Goal: Communication & Community: Answer question/provide support

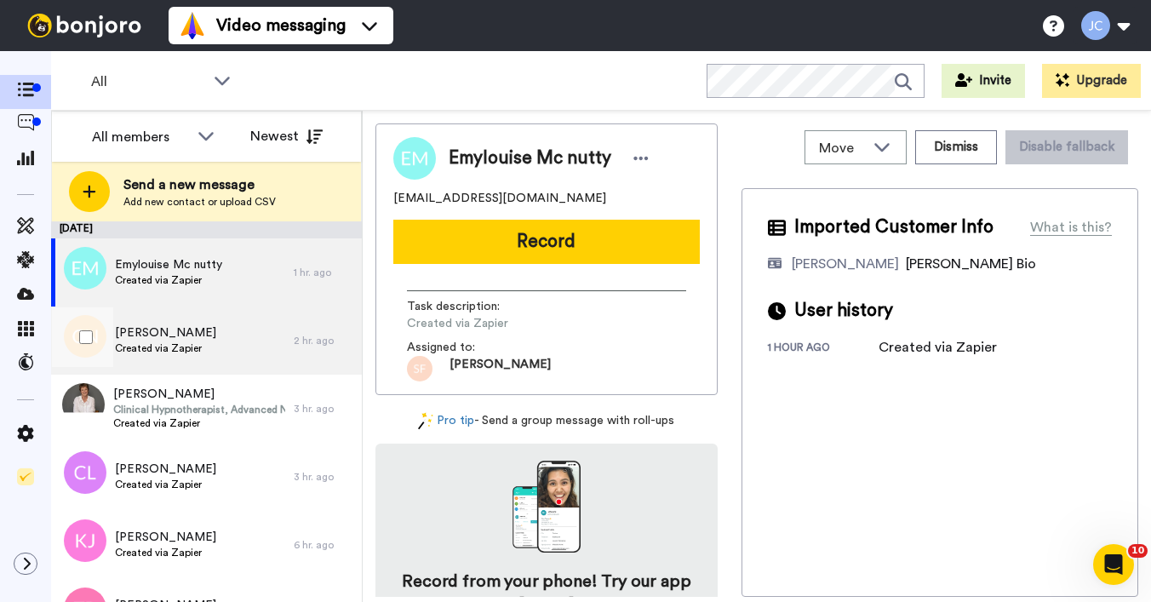
click at [163, 325] on span "[PERSON_NAME]" at bounding box center [165, 332] width 101 height 17
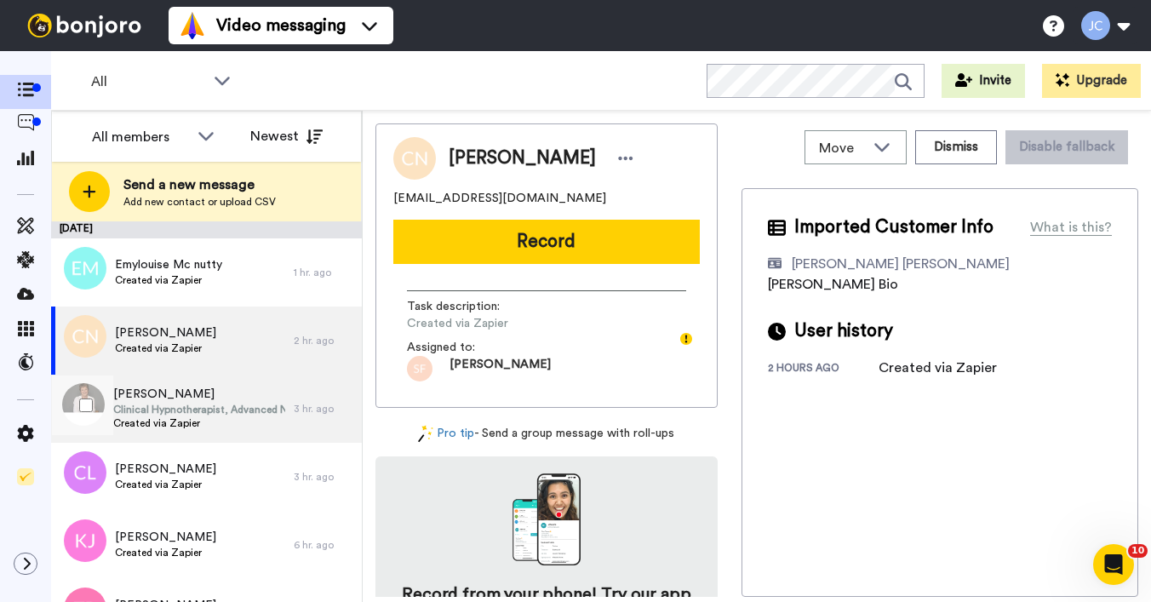
click at [173, 403] on span "Clinical Hypnotherapist, Advanced NLP Practitioner, Master Life Coach" at bounding box center [199, 410] width 172 height 14
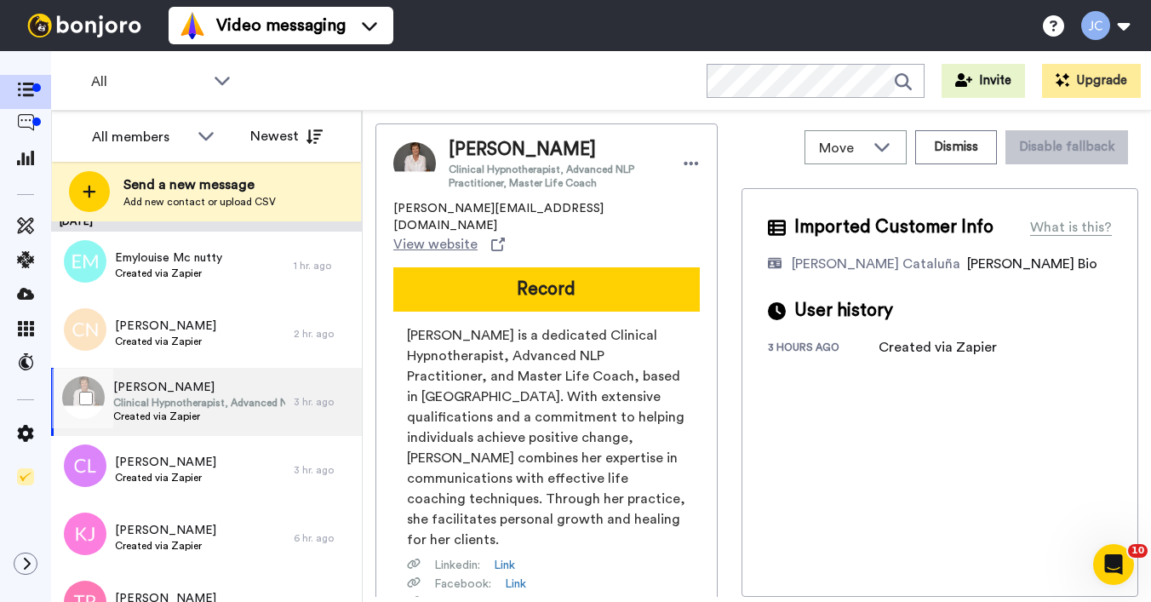
scroll to position [46, 0]
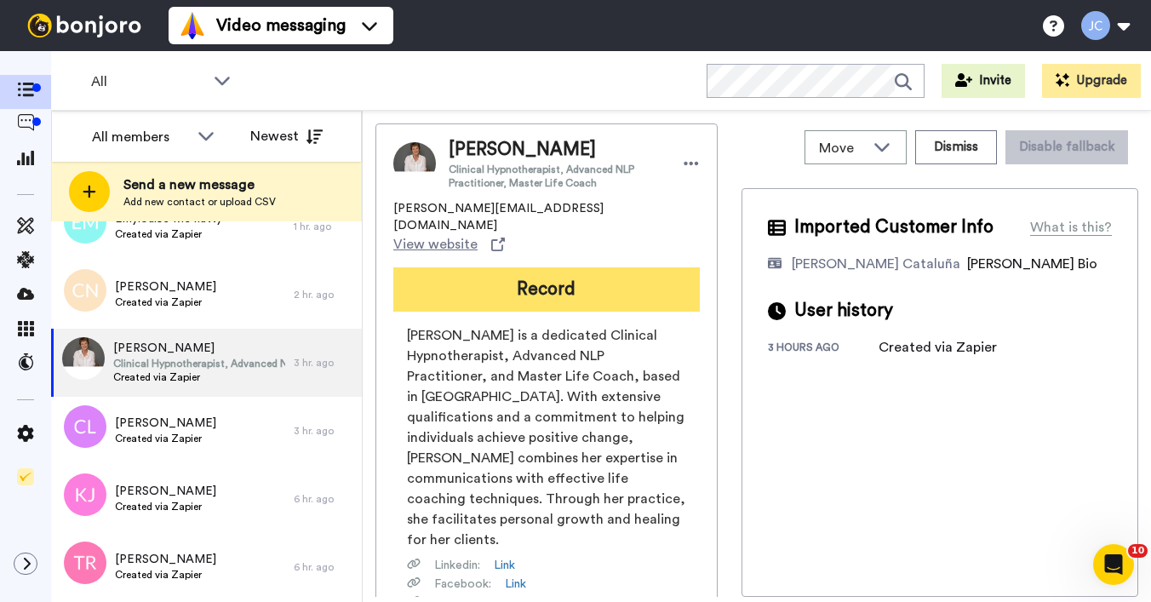
click at [549, 267] on button "Record" at bounding box center [546, 289] width 306 height 44
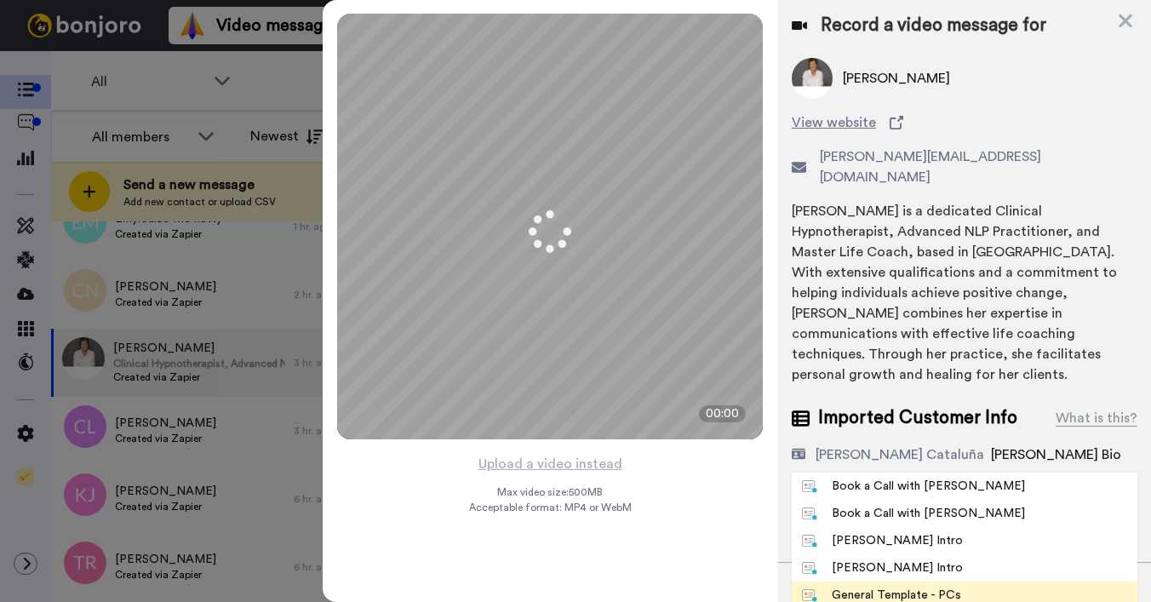
scroll to position [19, 0]
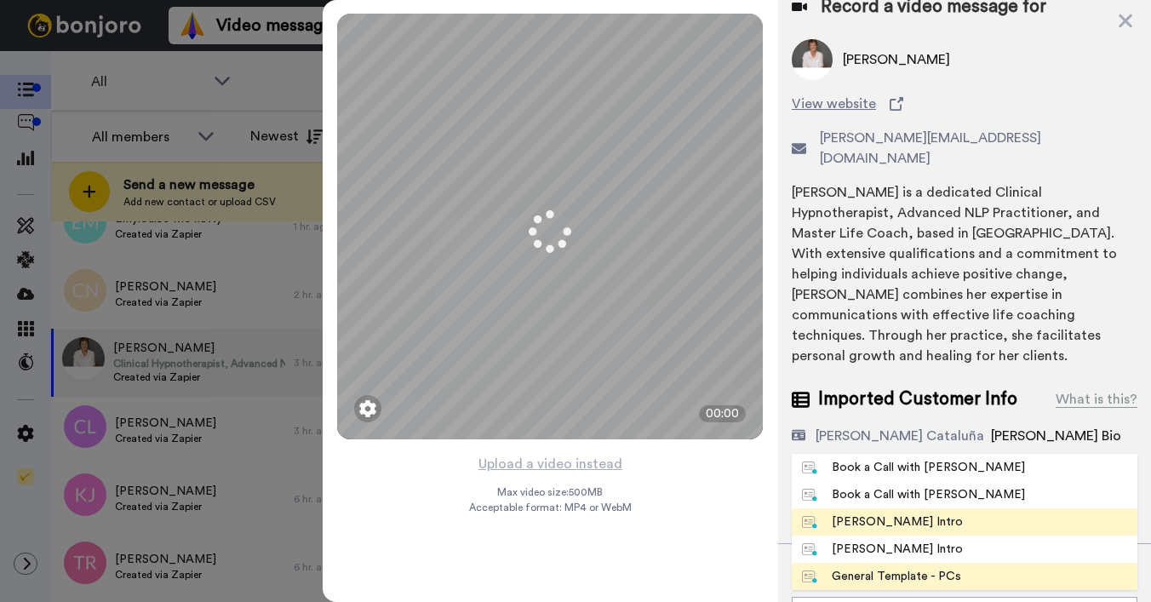
click at [854, 513] on div "[PERSON_NAME] Intro" at bounding box center [882, 521] width 161 height 17
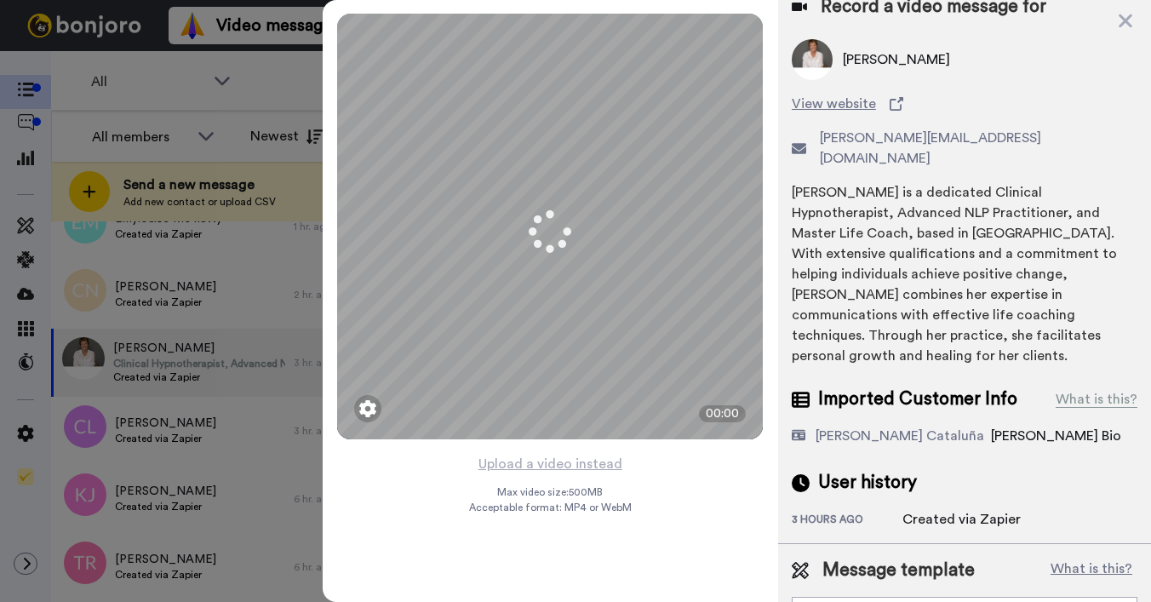
click at [854, 512] on div "3 hours ago" at bounding box center [847, 520] width 111 height 17
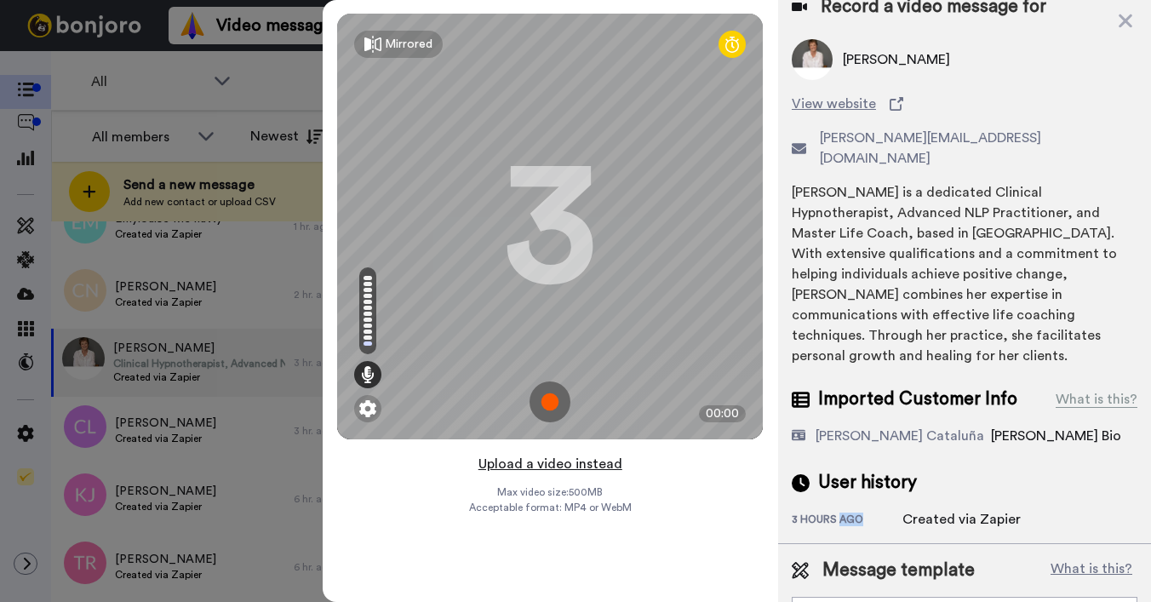
click at [552, 464] on button "Upload a video instead" at bounding box center [550, 464] width 154 height 22
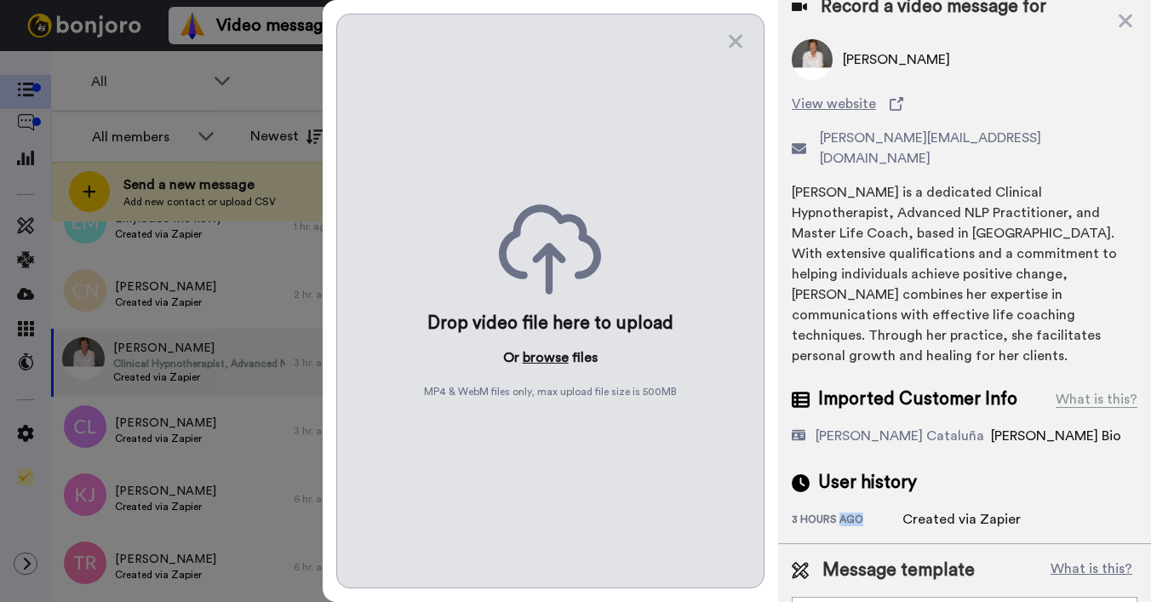
click at [545, 356] on button "browse" at bounding box center [546, 357] width 46 height 20
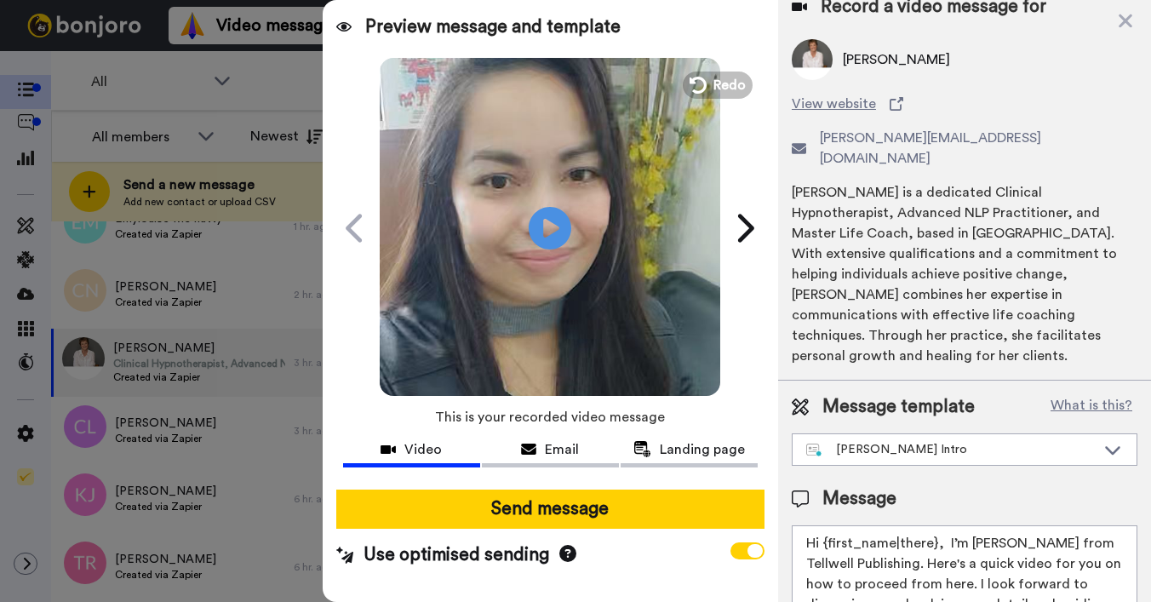
scroll to position [0, 0]
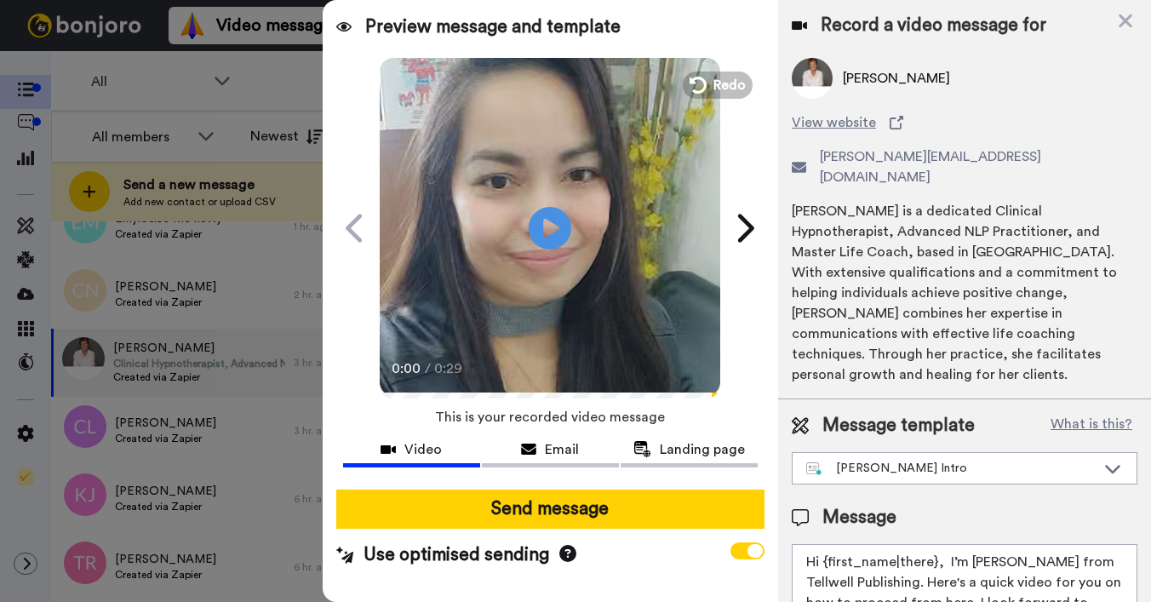
drag, startPoint x: 823, startPoint y: 526, endPoint x: 932, endPoint y: 524, distance: 109.0
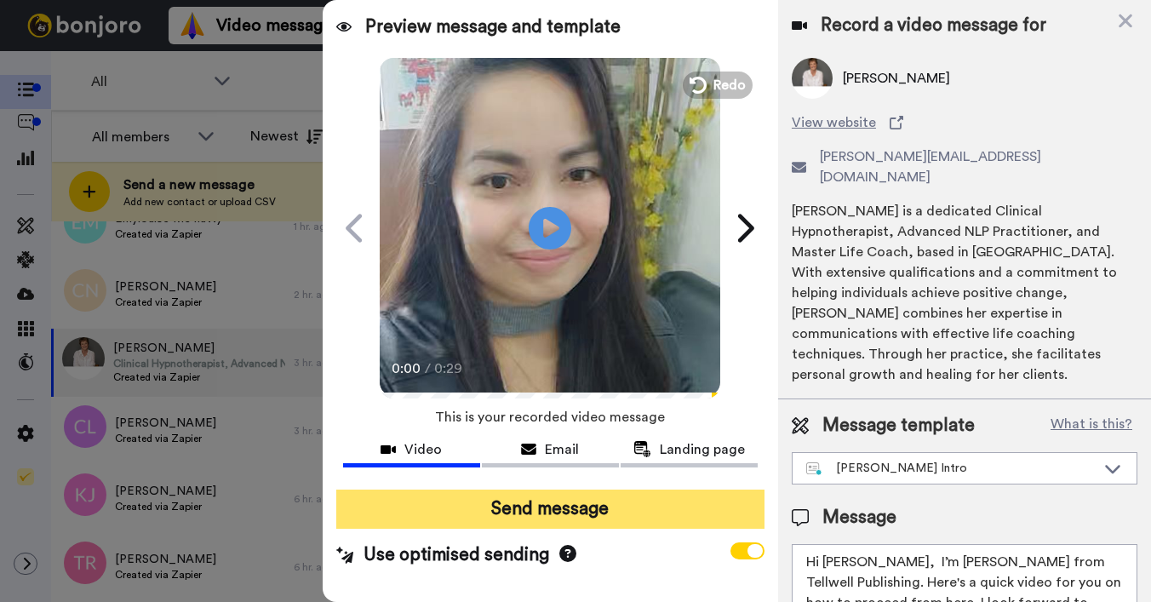
type textarea "Hi Helen, I’m Joe from Tellwell Publishing. Here's a quick video for you on how…"
click at [690, 517] on button "Send message" at bounding box center [550, 508] width 428 height 39
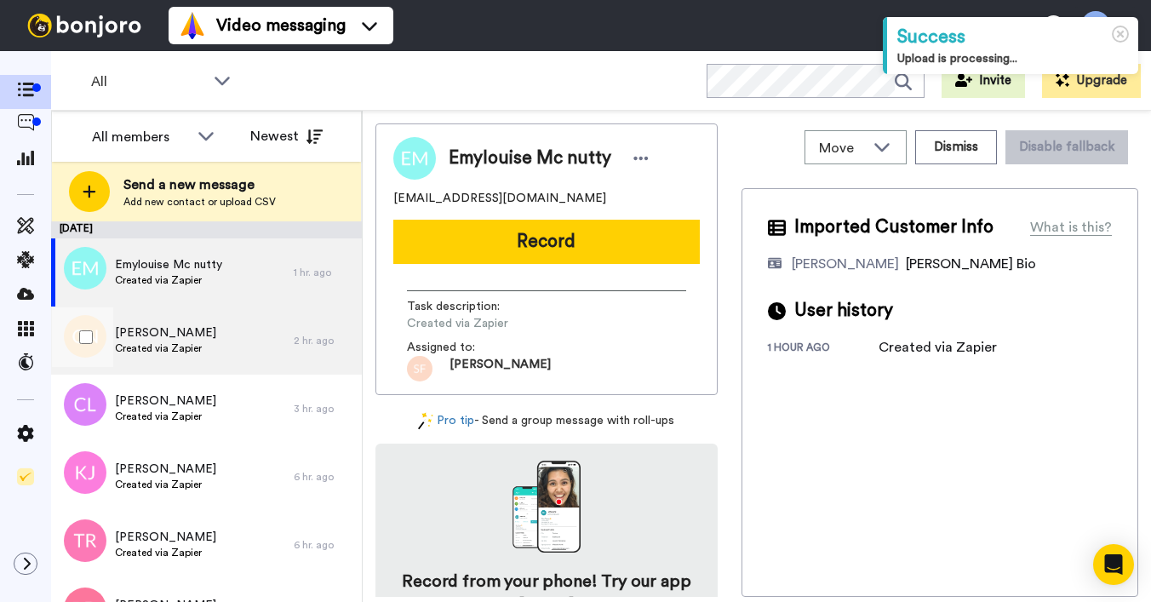
click at [217, 337] on div "Cassandra Nelson Created via Zapier" at bounding box center [172, 340] width 243 height 68
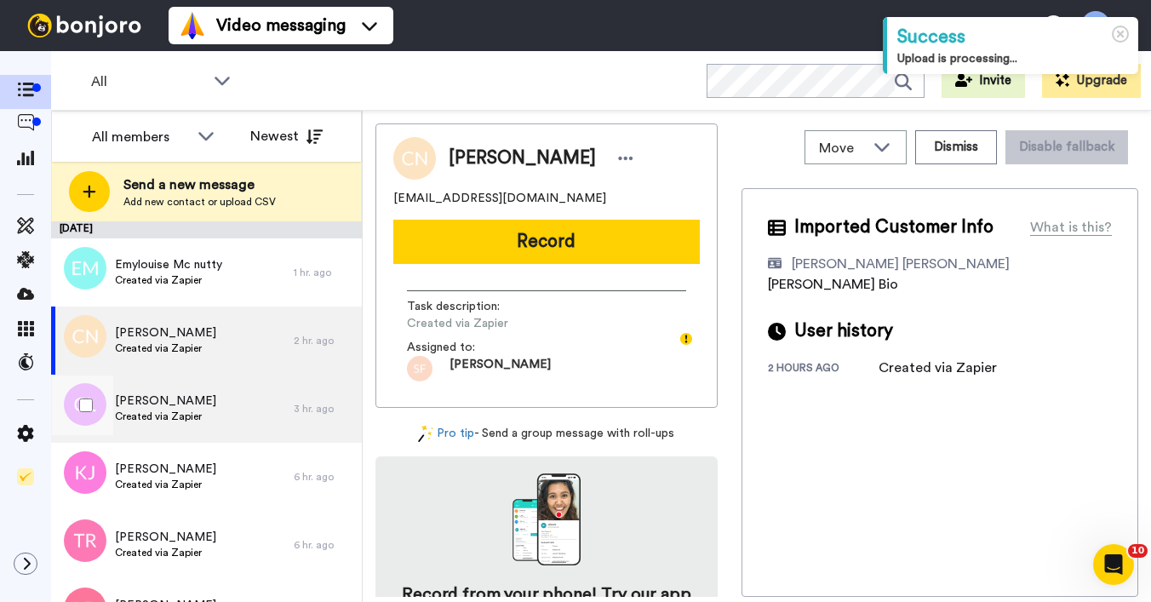
click at [194, 407] on span "[PERSON_NAME]" at bounding box center [165, 400] width 101 height 17
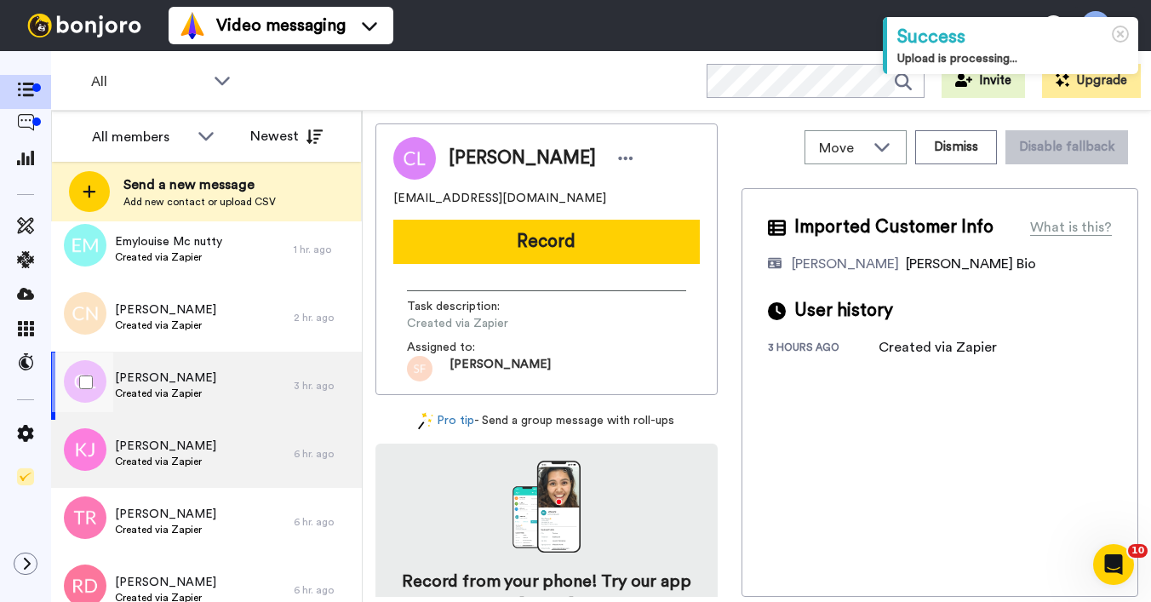
scroll to position [26, 0]
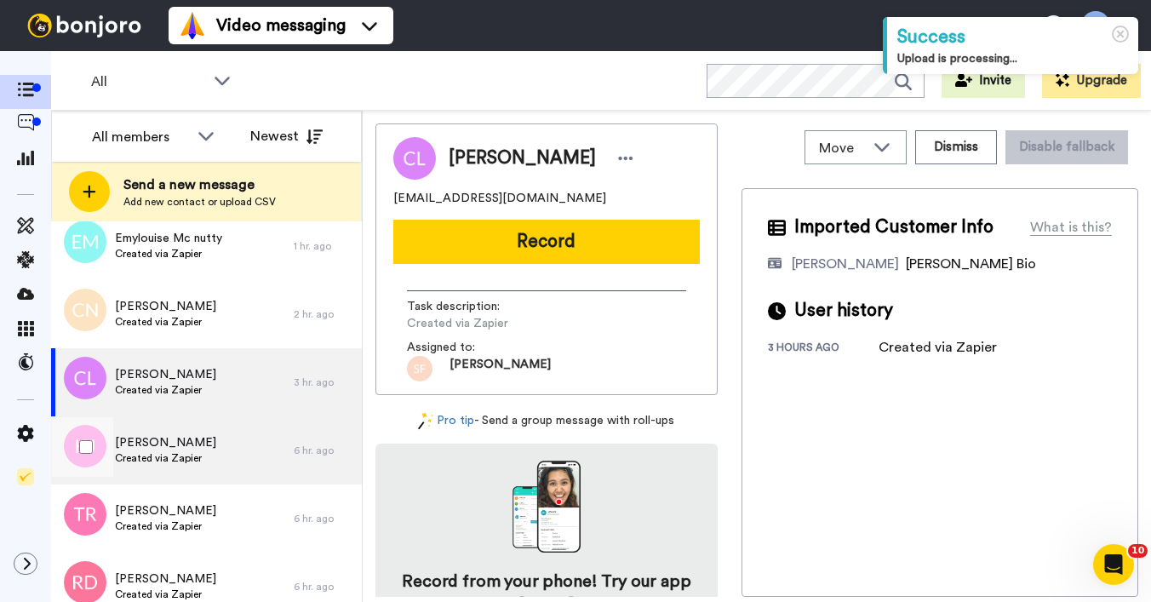
click at [181, 443] on span "[PERSON_NAME]" at bounding box center [165, 442] width 101 height 17
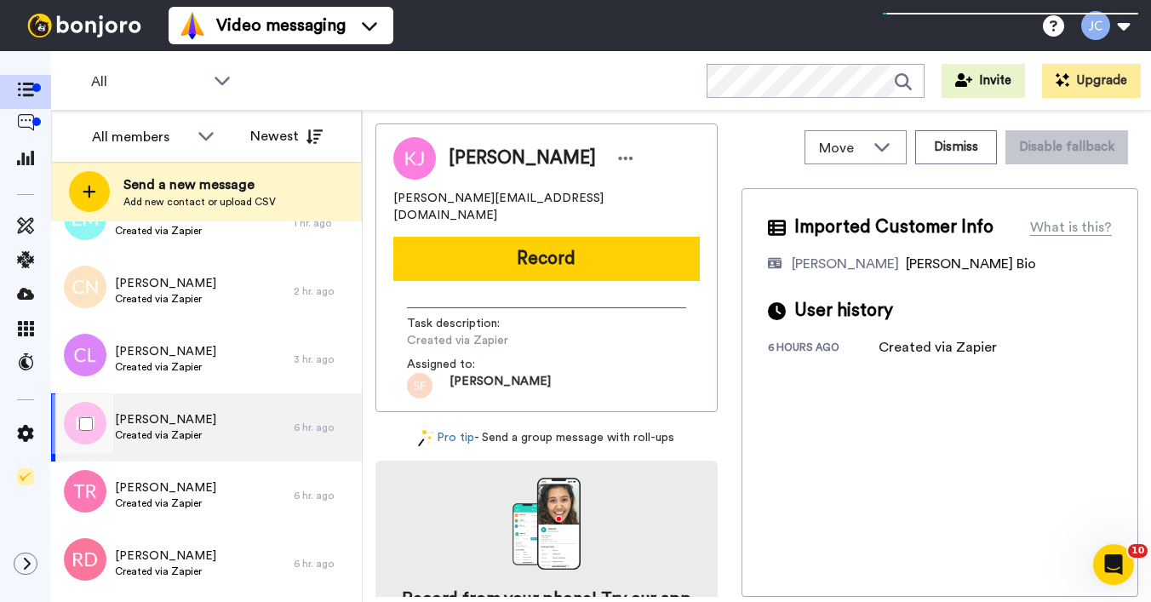
scroll to position [155, 0]
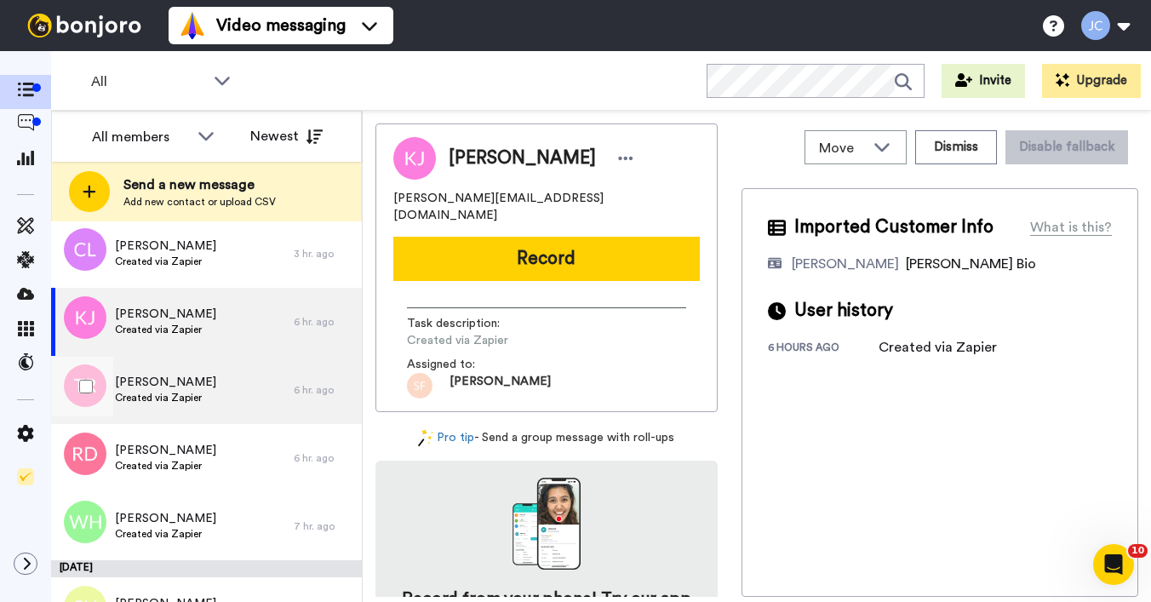
click at [191, 389] on span "[PERSON_NAME]" at bounding box center [165, 382] width 101 height 17
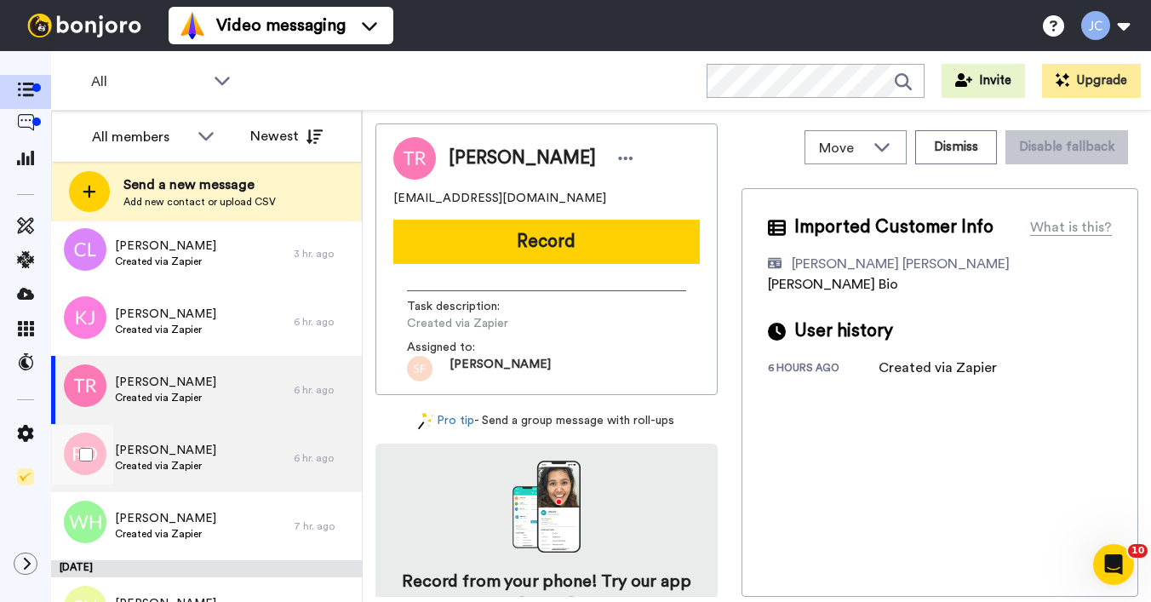
click at [169, 449] on span "Russell Dunford" at bounding box center [165, 450] width 101 height 17
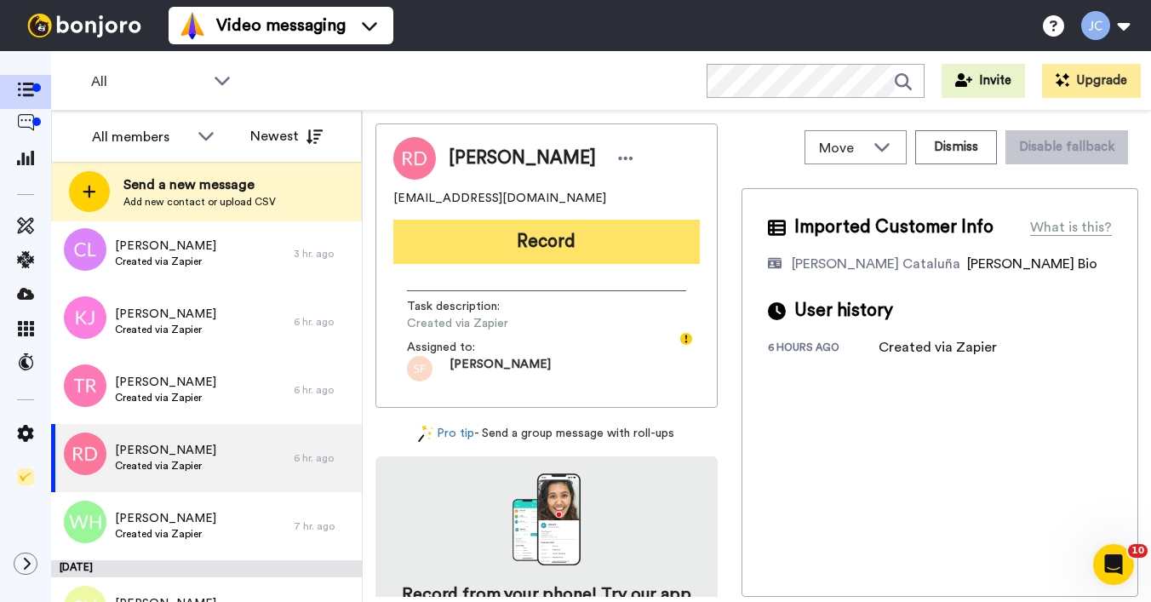
click at [575, 238] on button "Record" at bounding box center [546, 242] width 306 height 44
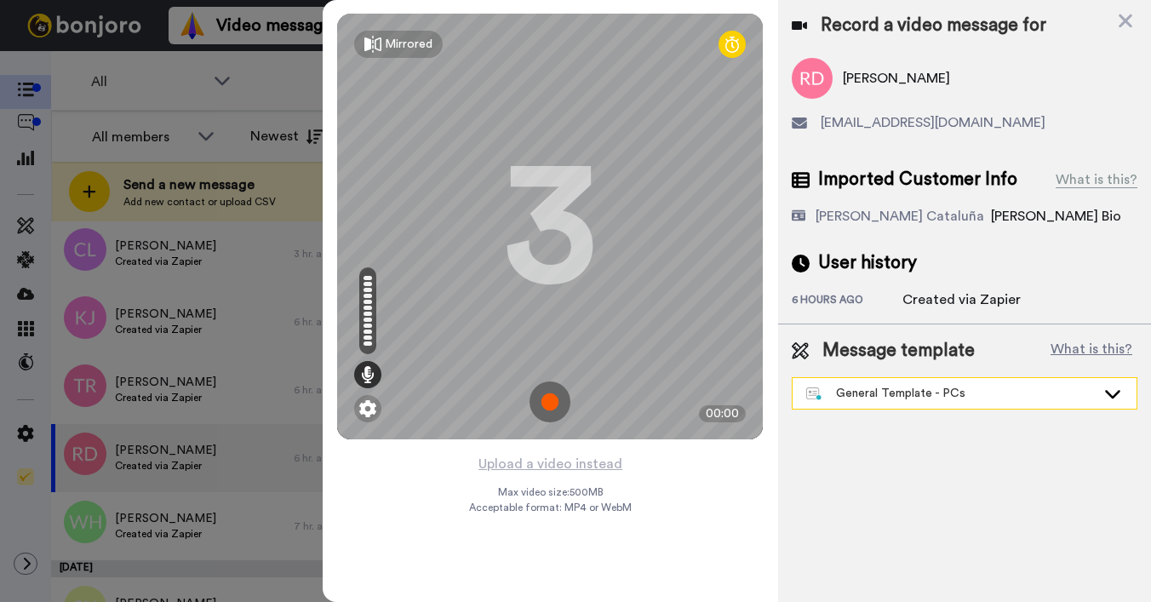
click at [876, 399] on div "General Template - PCs" at bounding box center [950, 393] width 289 height 17
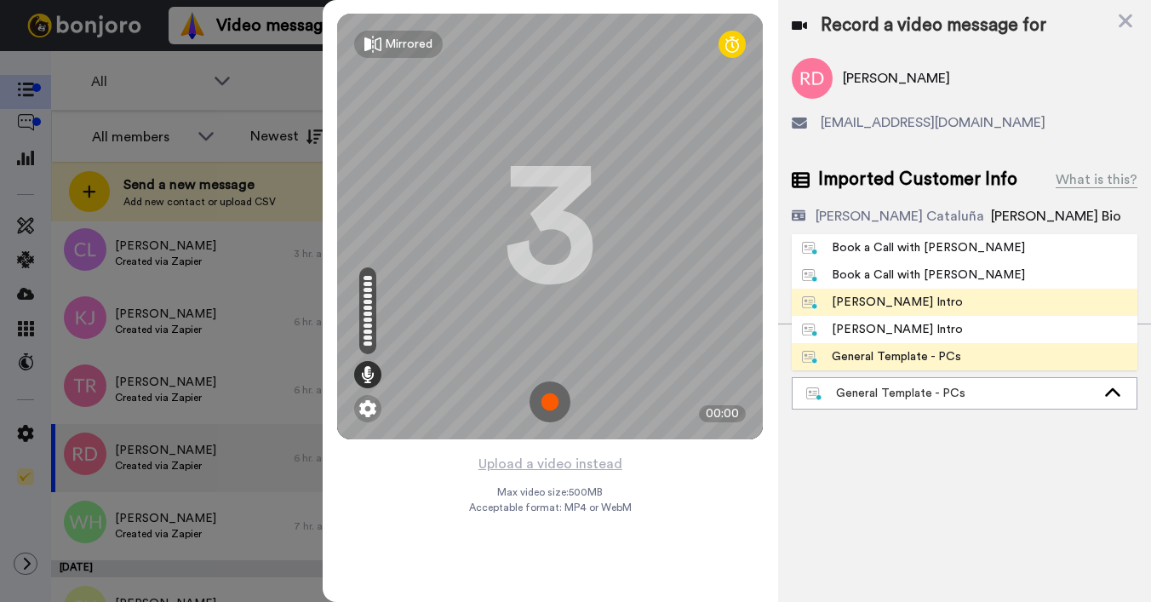
click at [878, 295] on li "[PERSON_NAME] Intro" at bounding box center [965, 302] width 346 height 27
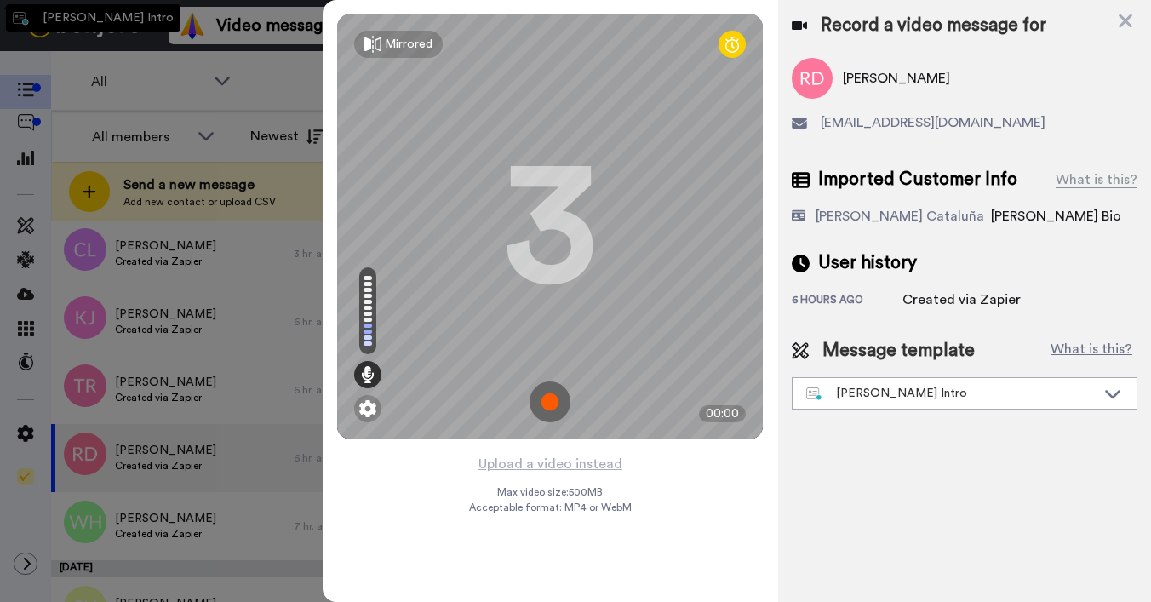
click at [878, 295] on div "6 hours ago" at bounding box center [847, 301] width 111 height 17
click at [542, 458] on button "Upload a video instead" at bounding box center [550, 464] width 154 height 22
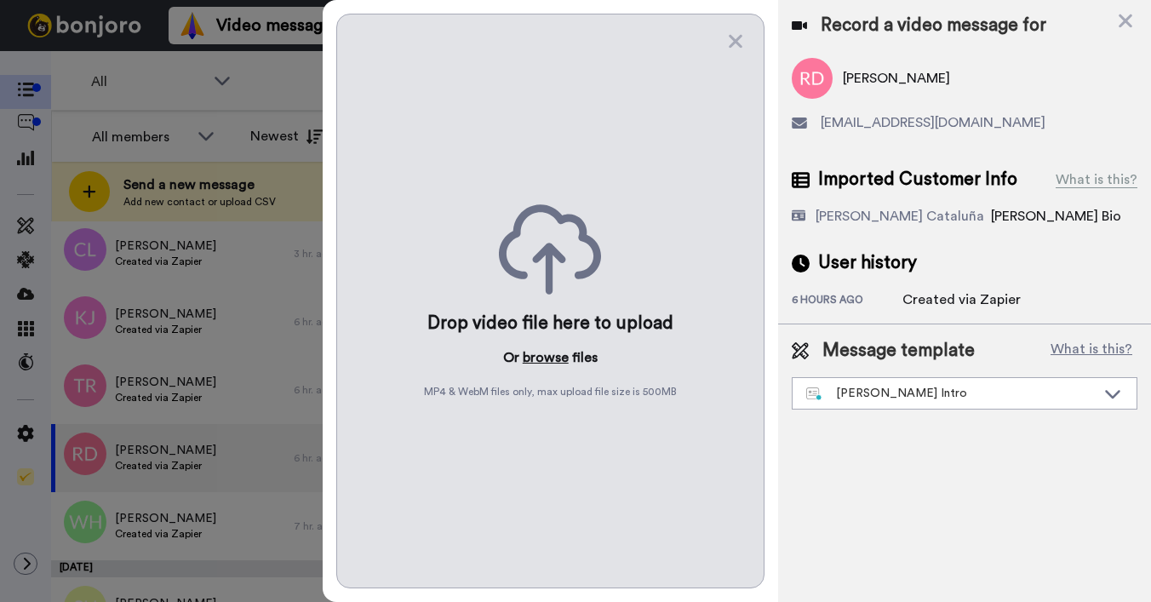
click at [534, 356] on button "browse" at bounding box center [546, 357] width 46 height 20
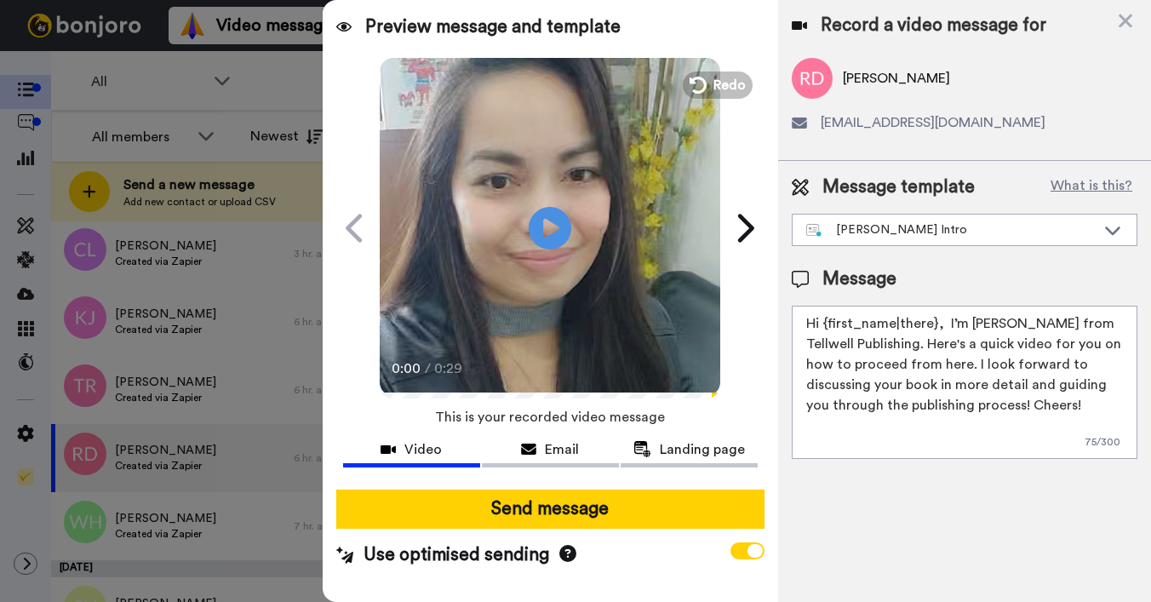
drag, startPoint x: 827, startPoint y: 327, endPoint x: 932, endPoint y: 326, distance: 104.7
click at [932, 326] on textarea "Hi {first_name|there}, I’m [PERSON_NAME] from Tellwell Publishing. Here's a qui…" at bounding box center [965, 382] width 346 height 153
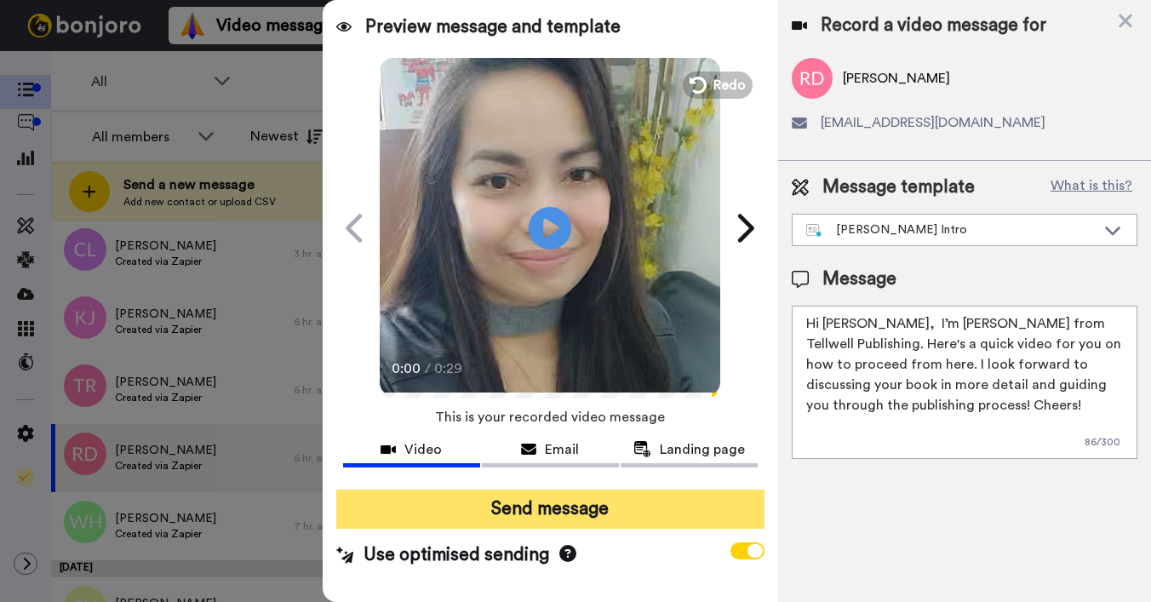
type textarea "Hi Russell, I’m Joe from Tellwell Publishing. Here's a quick video for you on h…"
click at [608, 506] on button "Send message" at bounding box center [550, 508] width 428 height 39
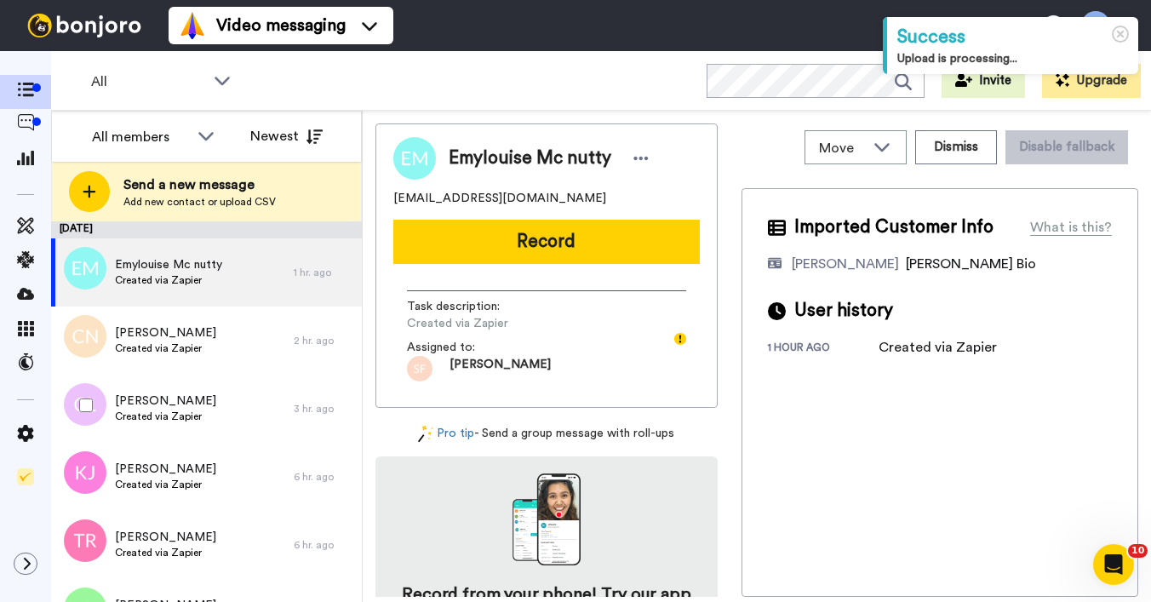
click at [167, 268] on span "Emylouise Mc nutty" at bounding box center [168, 264] width 107 height 17
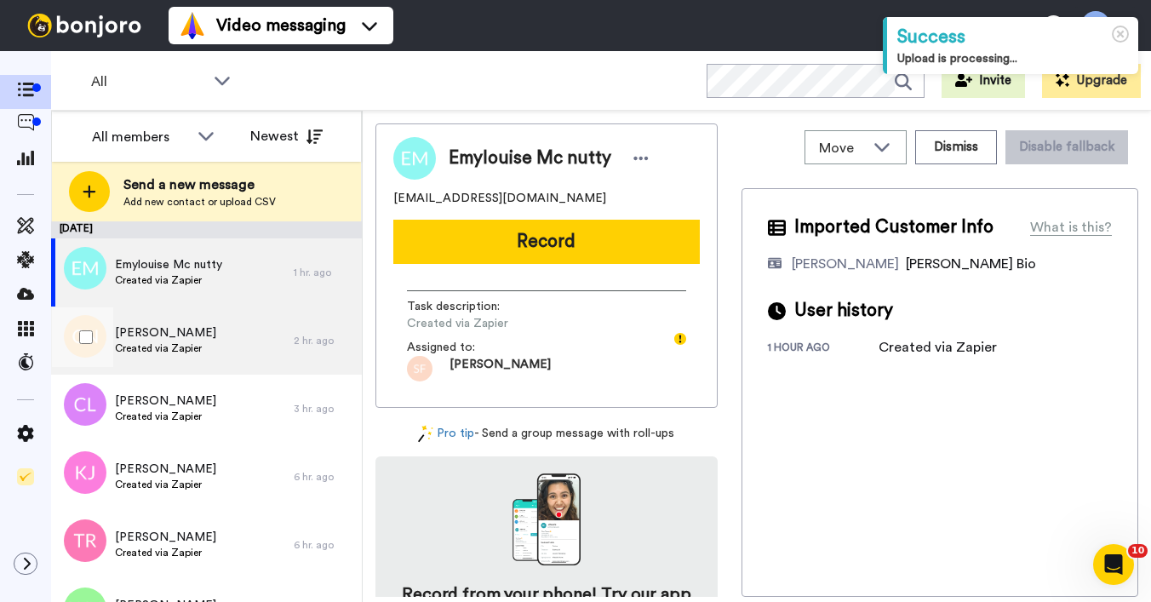
click at [157, 346] on span "Created via Zapier" at bounding box center [165, 348] width 101 height 14
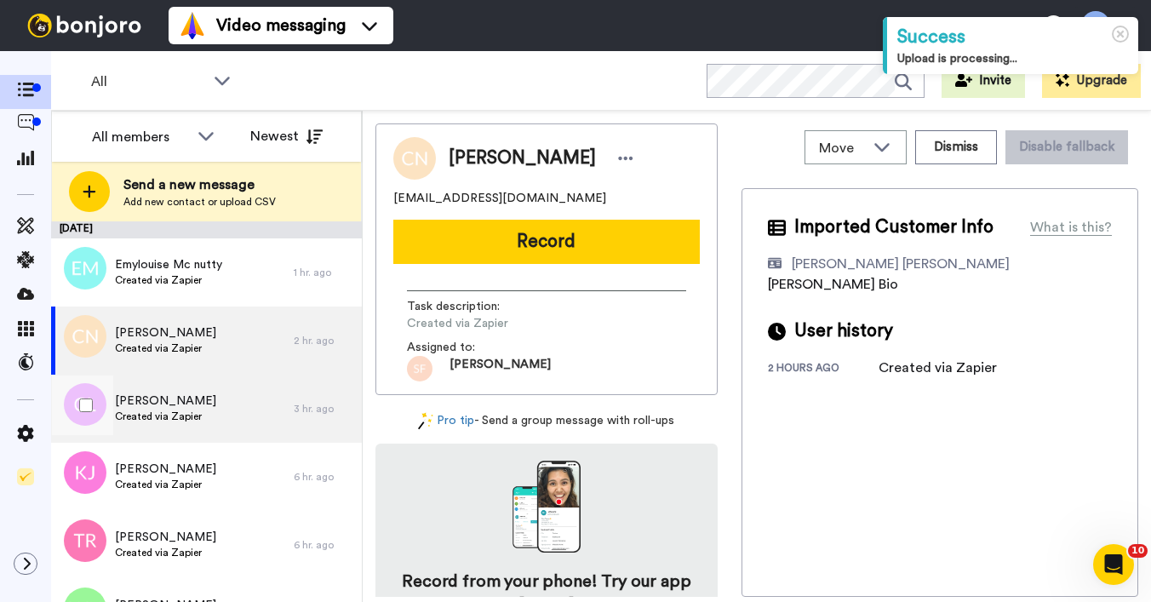
click at [150, 420] on span "Created via Zapier" at bounding box center [165, 416] width 101 height 14
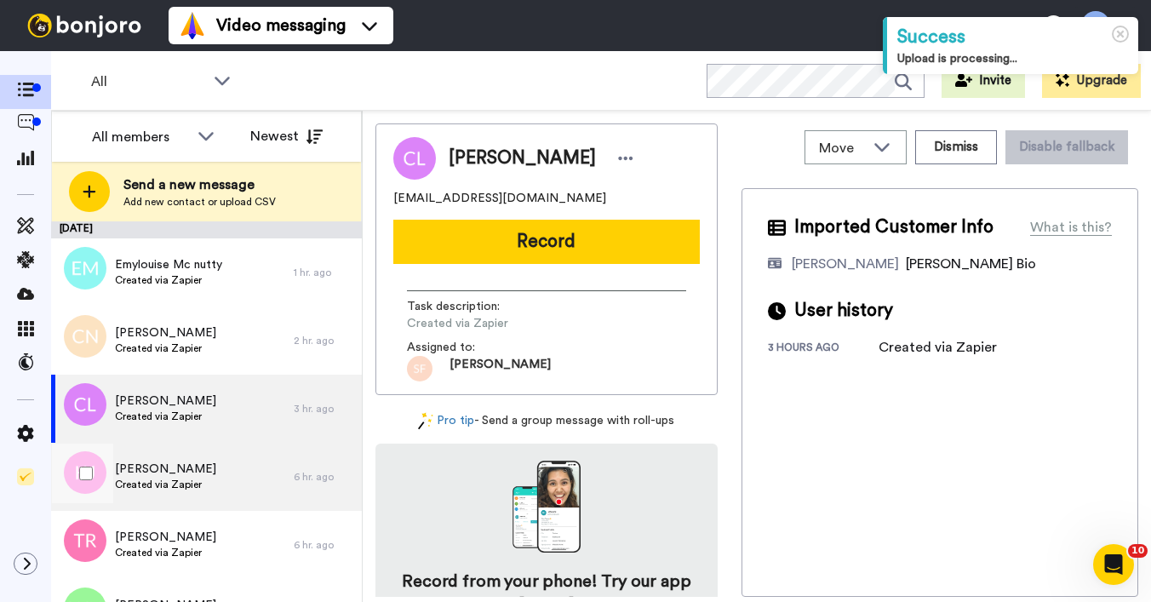
click at [134, 493] on div "[PERSON_NAME] Created via Zapier" at bounding box center [172, 477] width 243 height 68
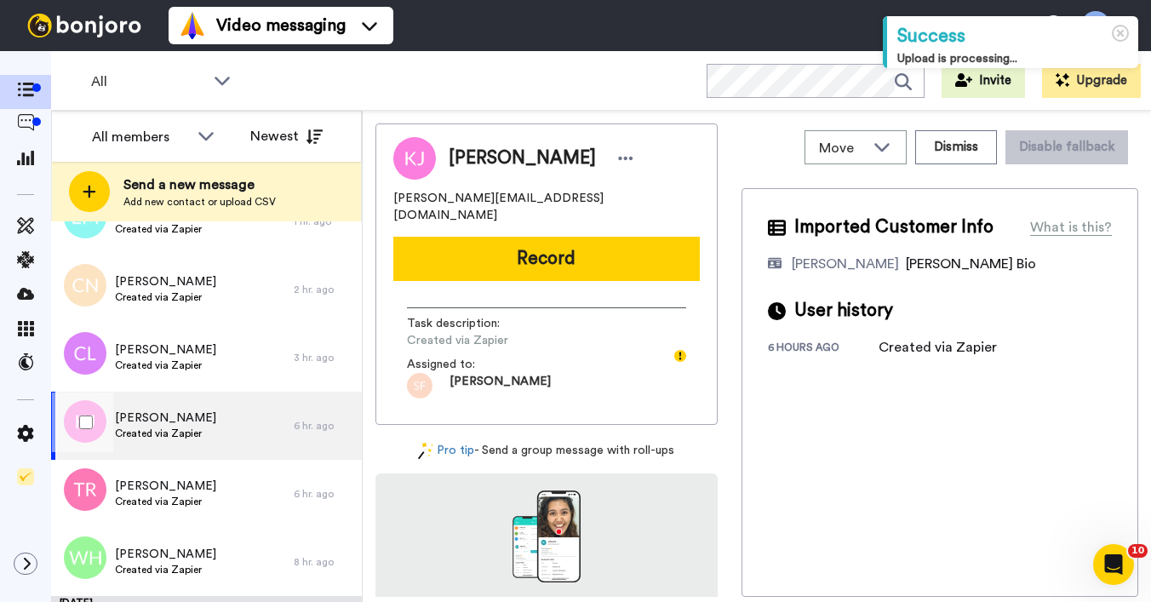
scroll to position [105, 0]
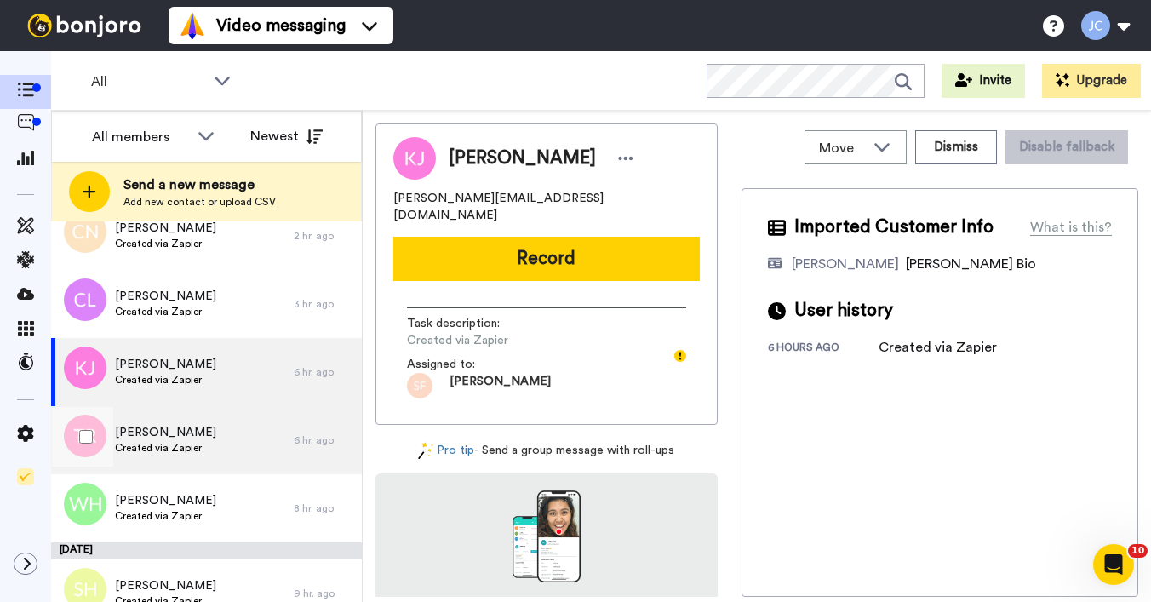
click at [169, 430] on span "[PERSON_NAME]" at bounding box center [165, 432] width 101 height 17
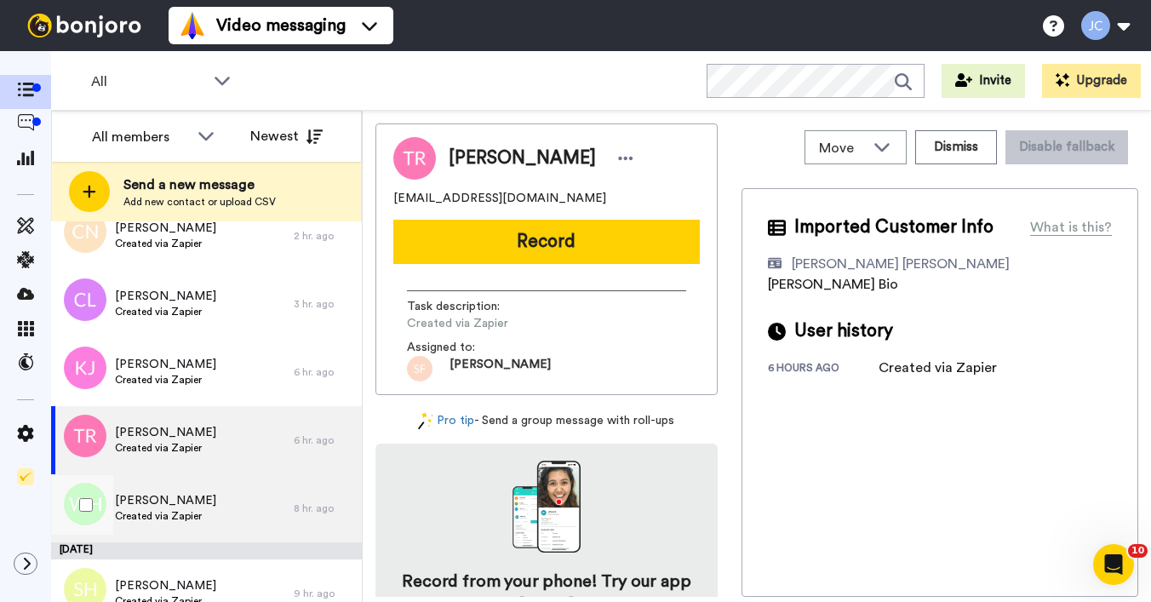
click at [152, 516] on span "Created via Zapier" at bounding box center [165, 516] width 101 height 14
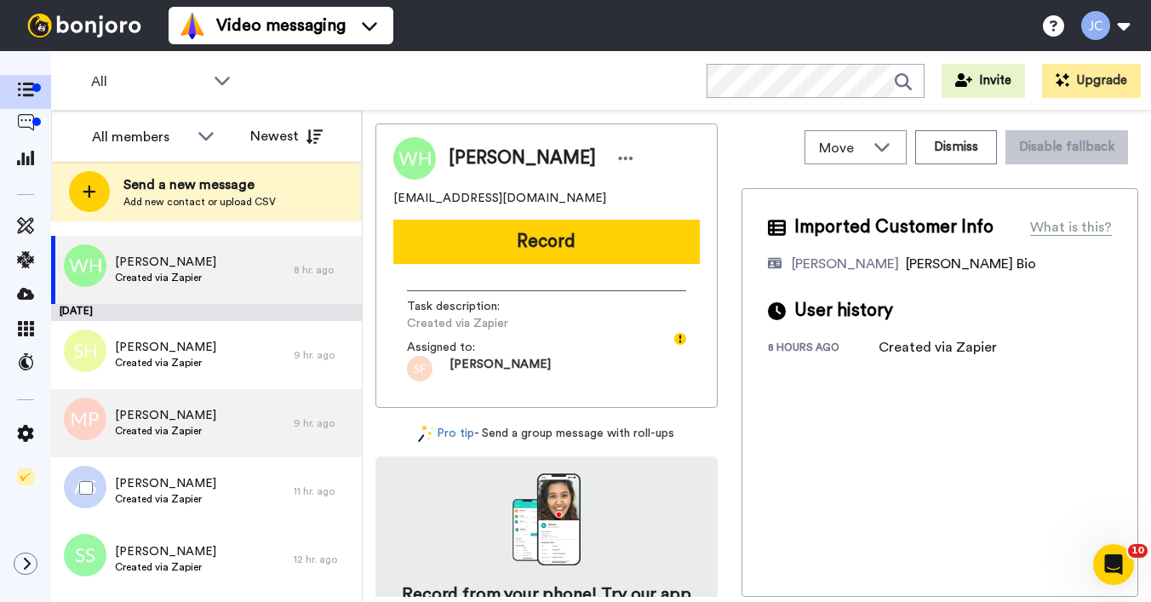
scroll to position [358, 0]
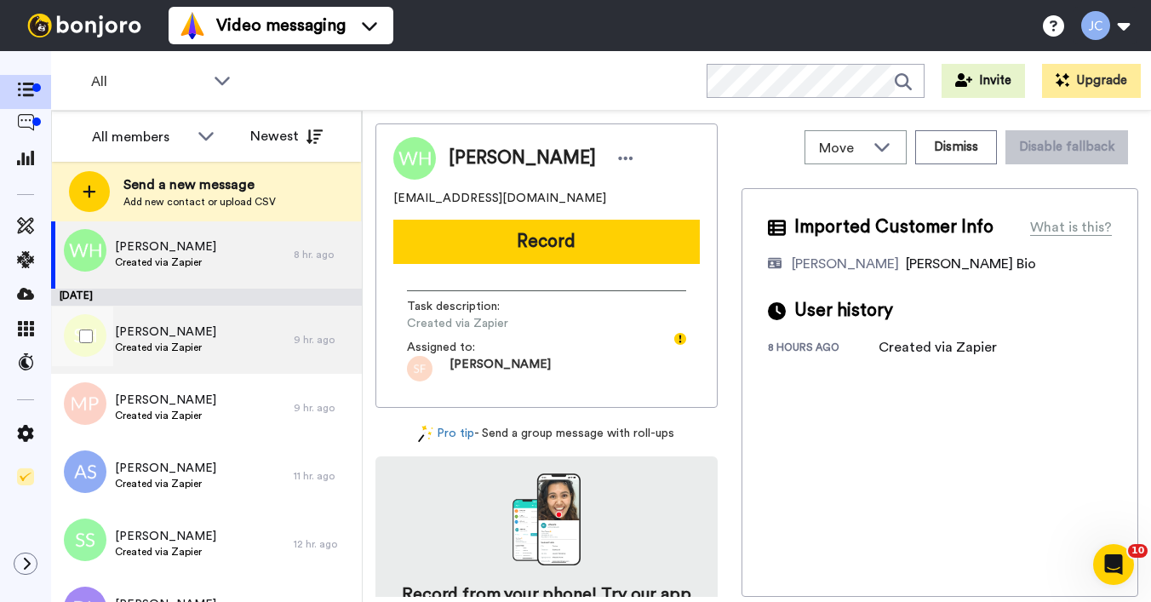
click at [154, 355] on div "[PERSON_NAME] Created via Zapier" at bounding box center [165, 339] width 101 height 32
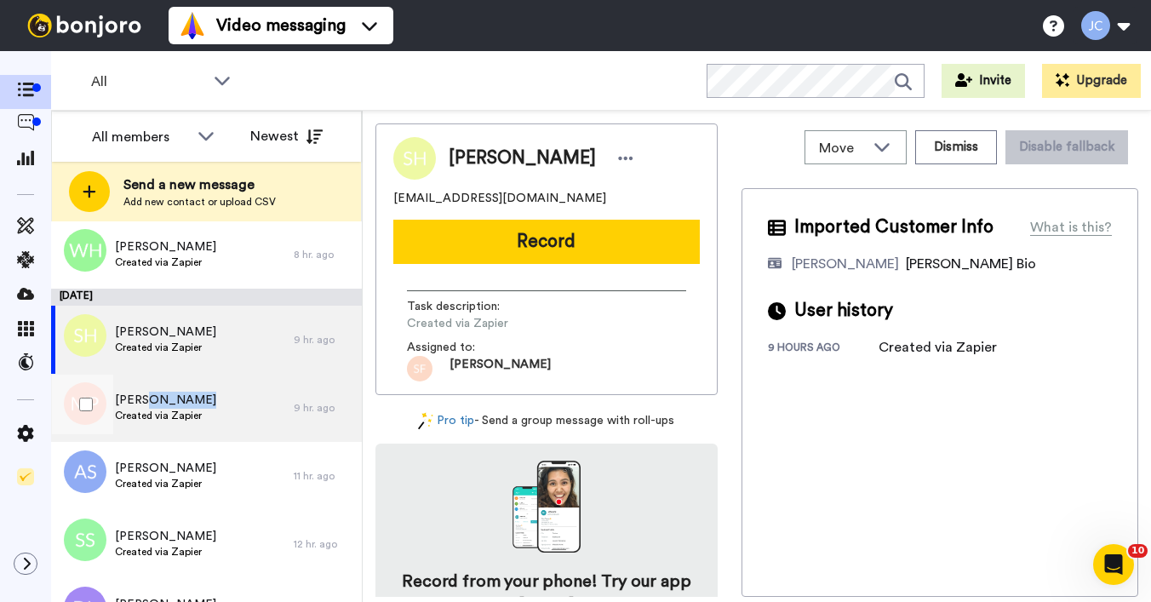
click at [146, 408] on span "[PERSON_NAME]" at bounding box center [165, 400] width 101 height 17
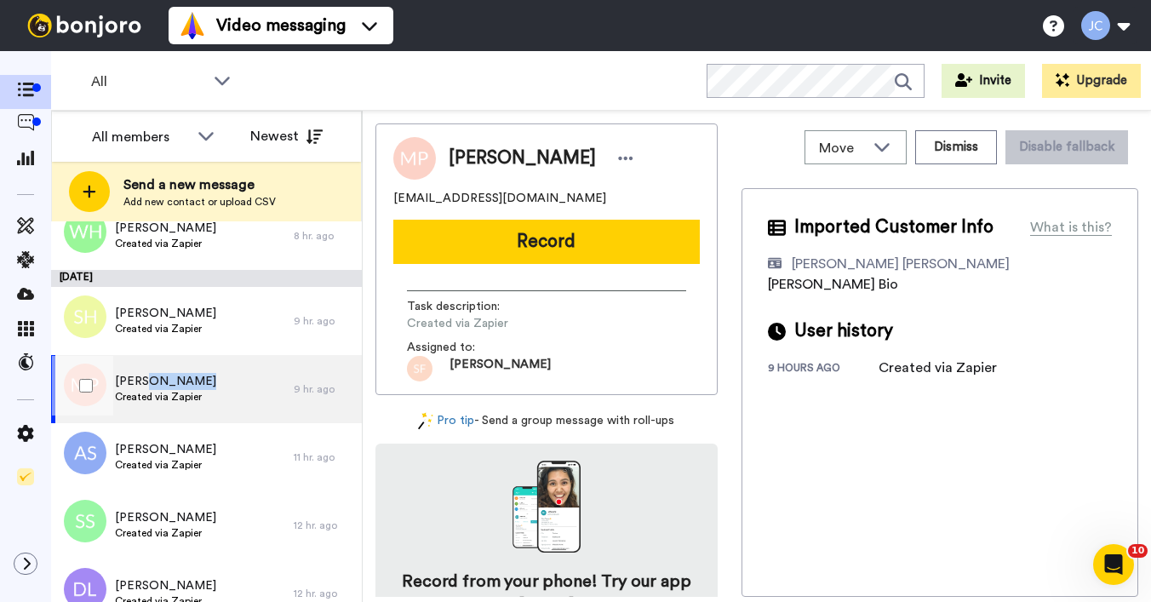
scroll to position [392, 0]
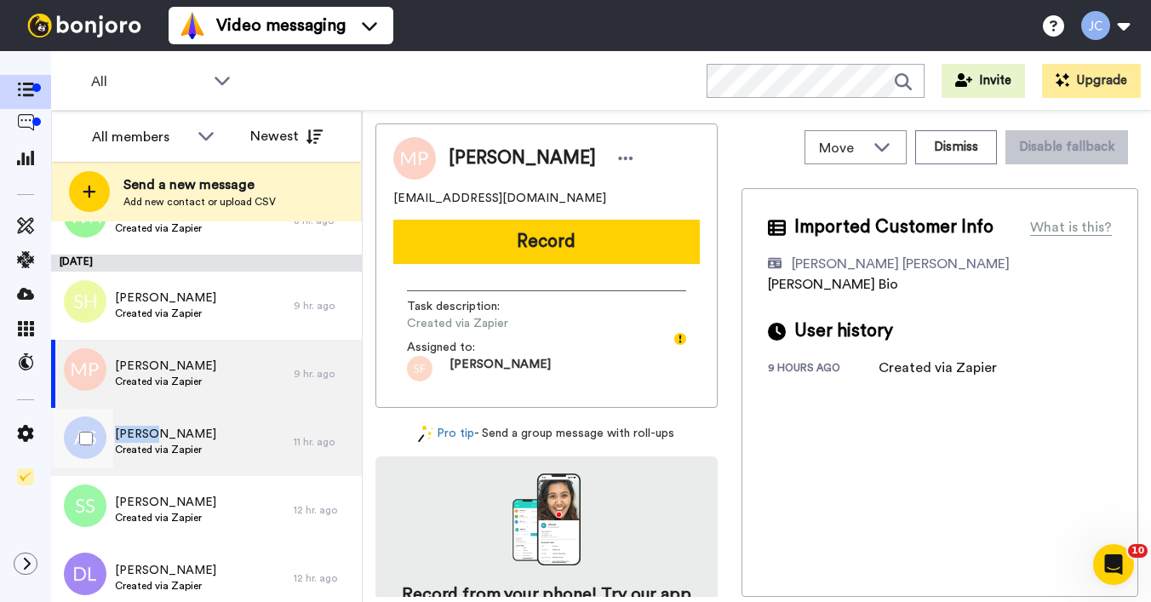
click at [152, 426] on div "[PERSON_NAME] Created via Zapier" at bounding box center [172, 442] width 243 height 68
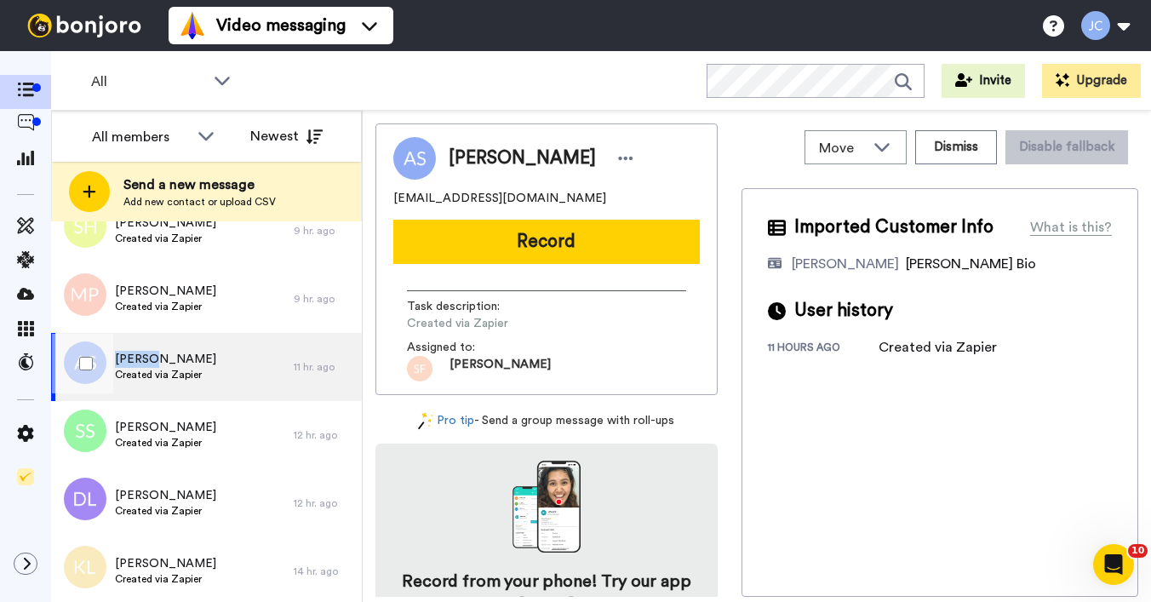
scroll to position [496, 0]
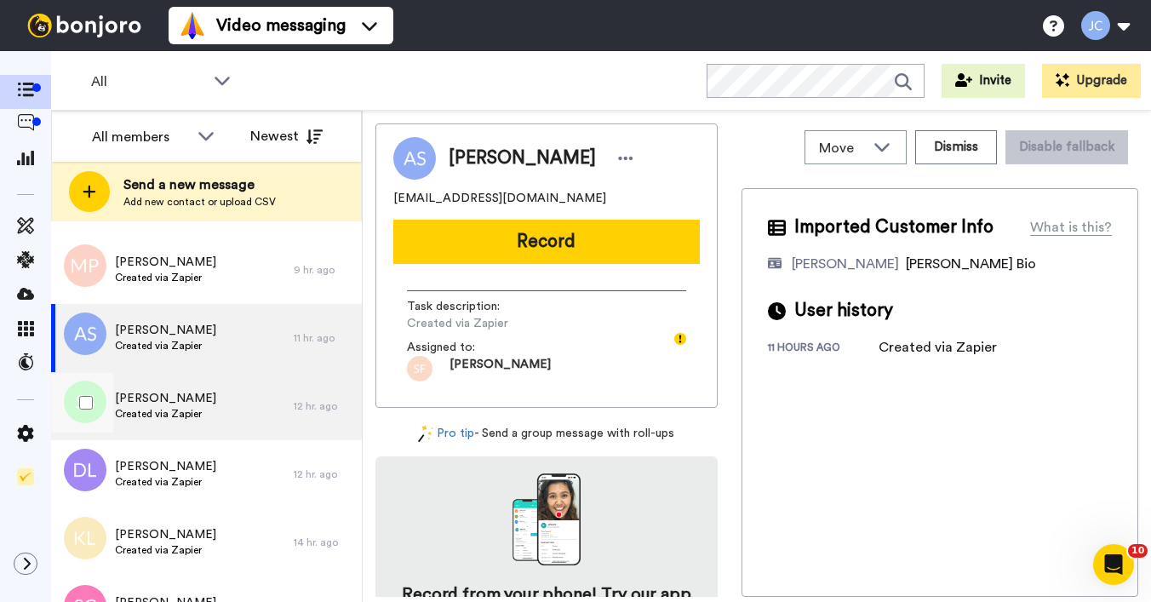
click at [159, 403] on span "[PERSON_NAME]" at bounding box center [165, 398] width 101 height 17
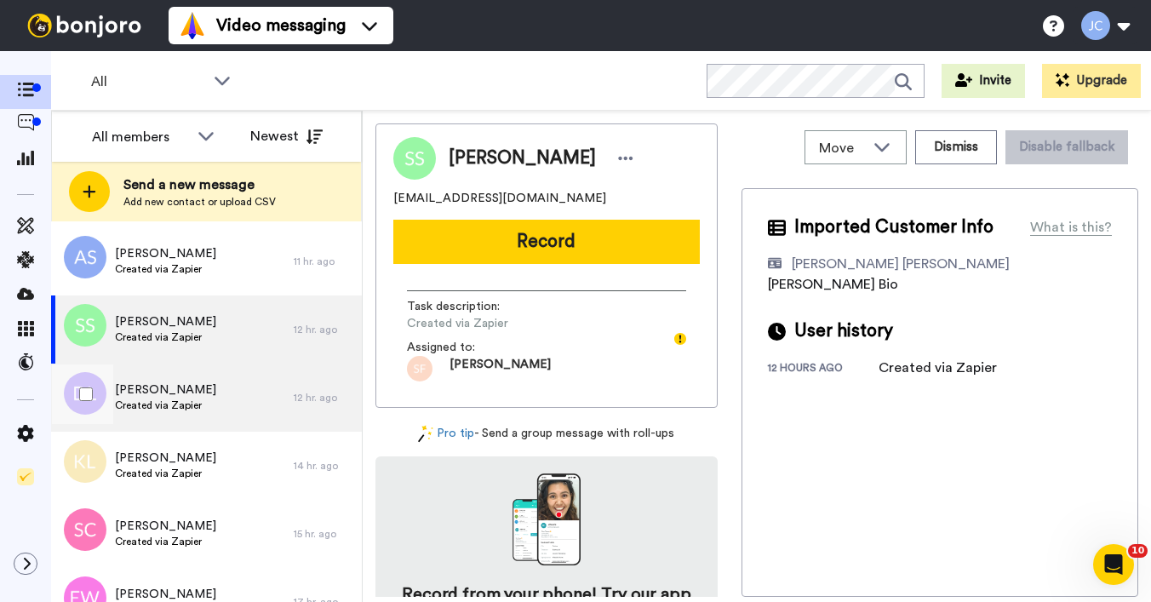
scroll to position [609, 0]
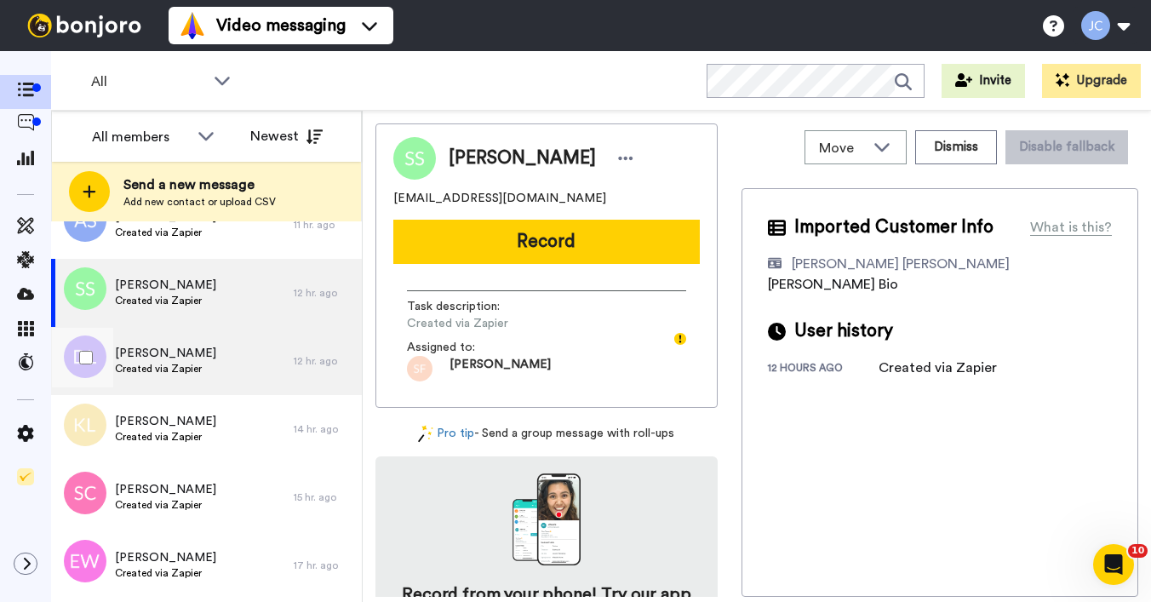
click at [163, 370] on span "Created via Zapier" at bounding box center [165, 369] width 101 height 14
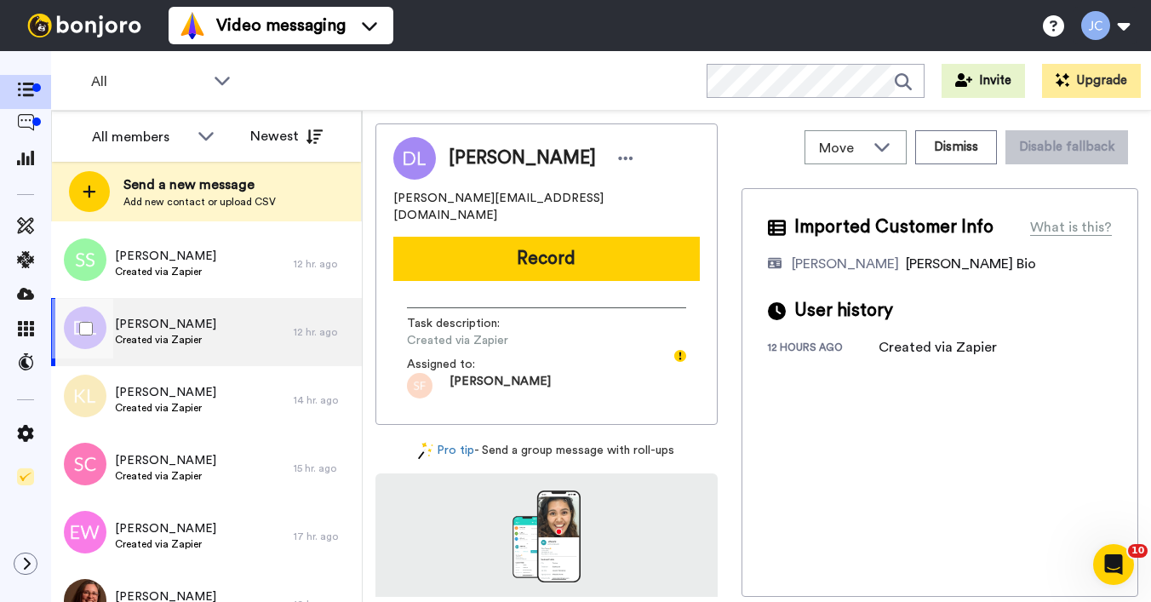
scroll to position [642, 0]
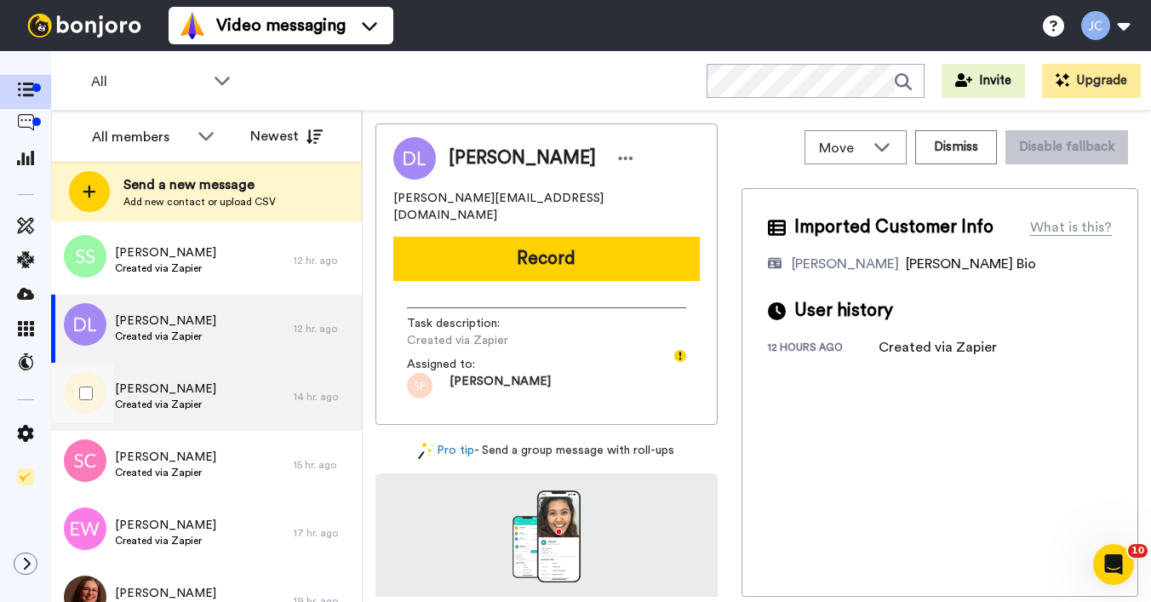
click at [160, 411] on div "[PERSON_NAME] Created via Zapier" at bounding box center [165, 396] width 101 height 32
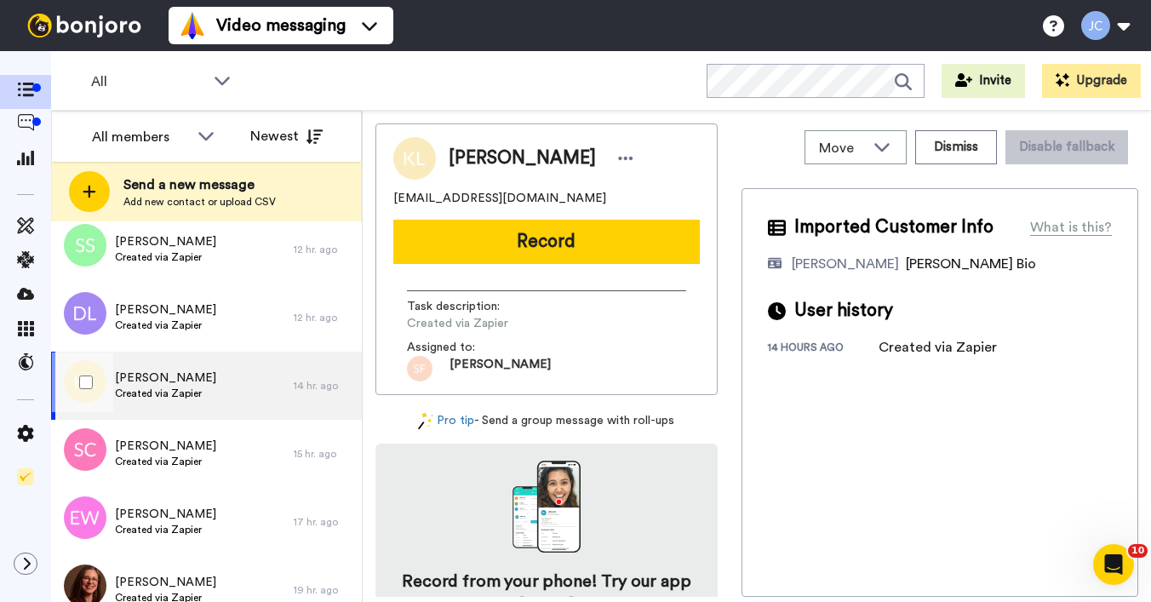
scroll to position [680, 0]
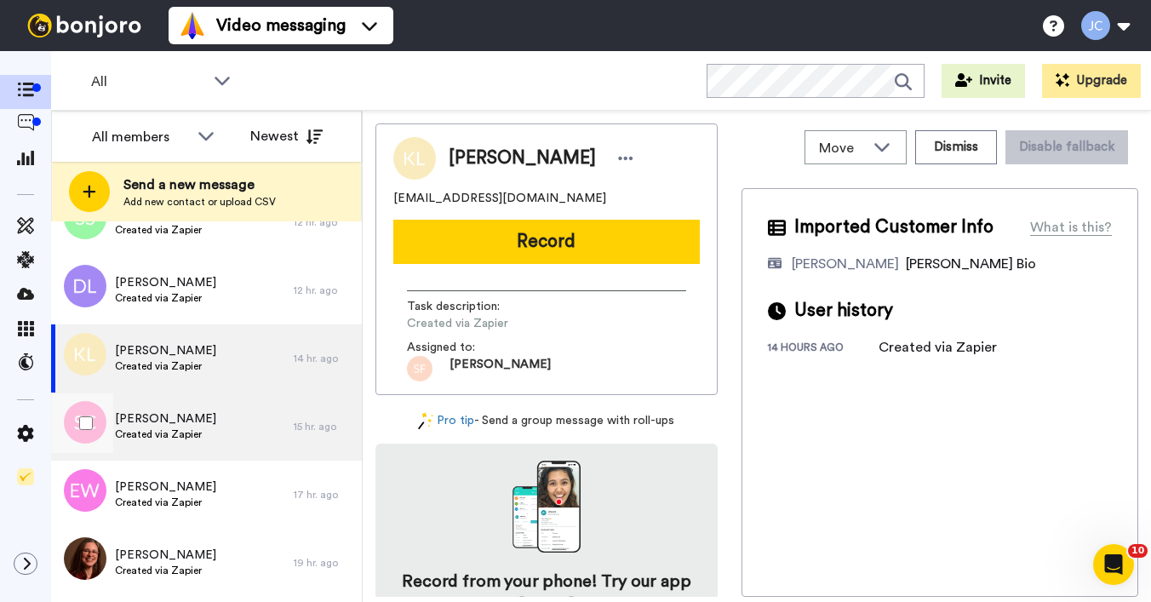
click at [154, 438] on span "Created via Zapier" at bounding box center [165, 434] width 101 height 14
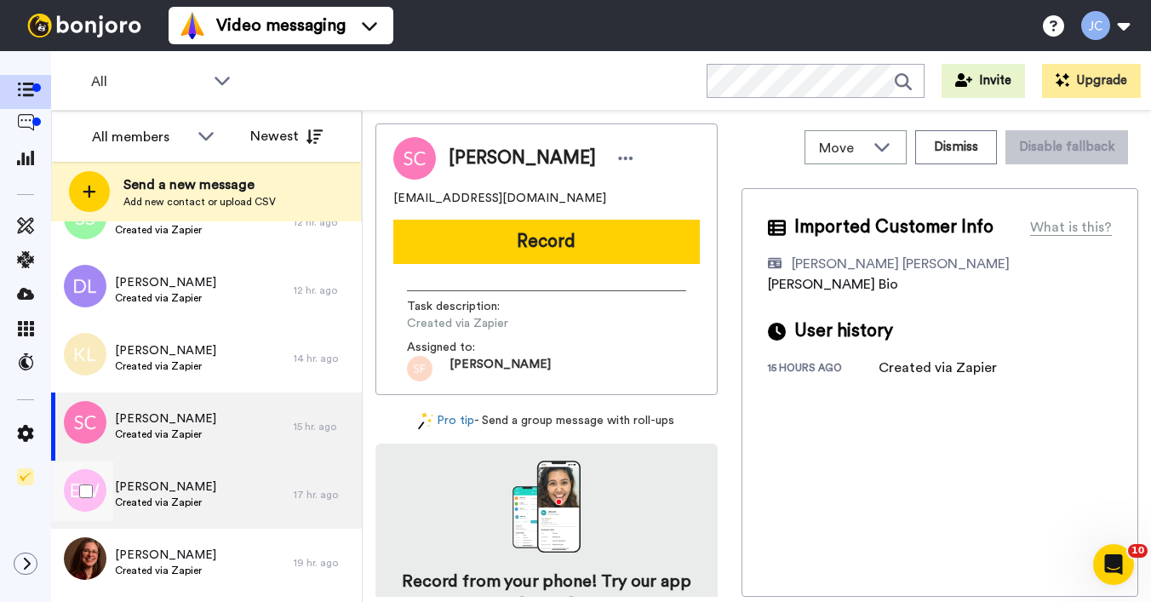
click at [164, 499] on span "Created via Zapier" at bounding box center [165, 502] width 101 height 14
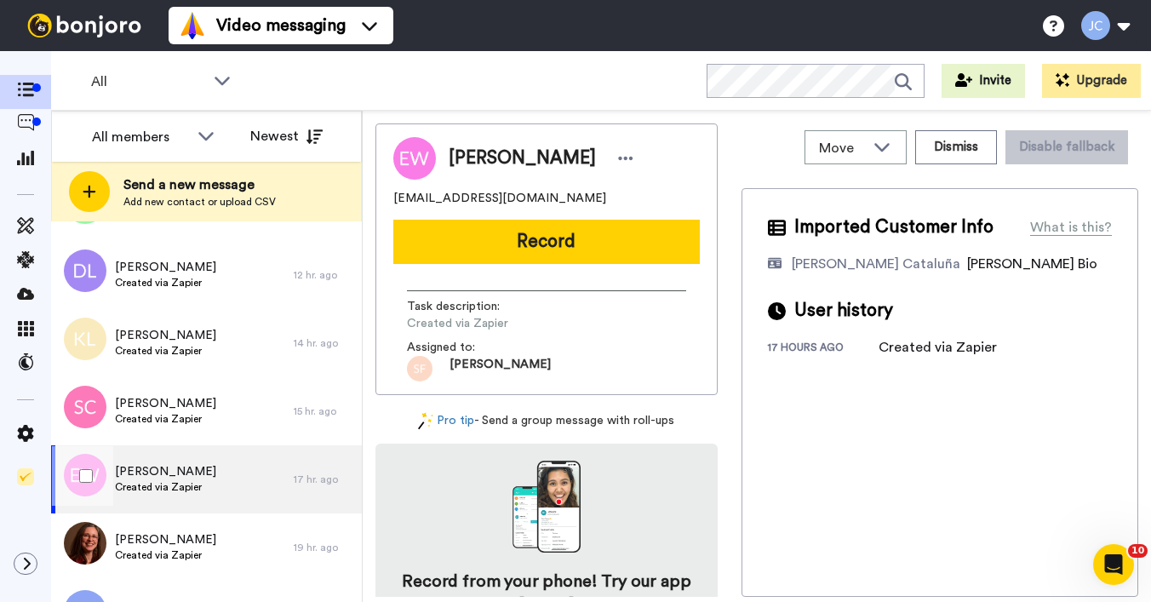
scroll to position [751, 0]
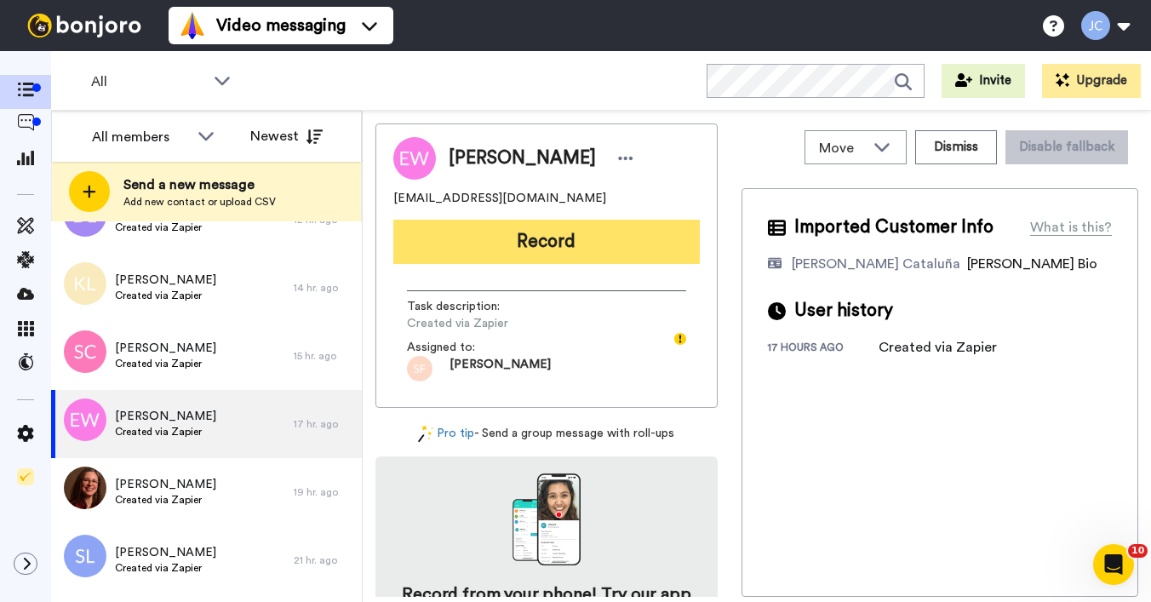
click at [529, 241] on button "Record" at bounding box center [546, 242] width 306 height 44
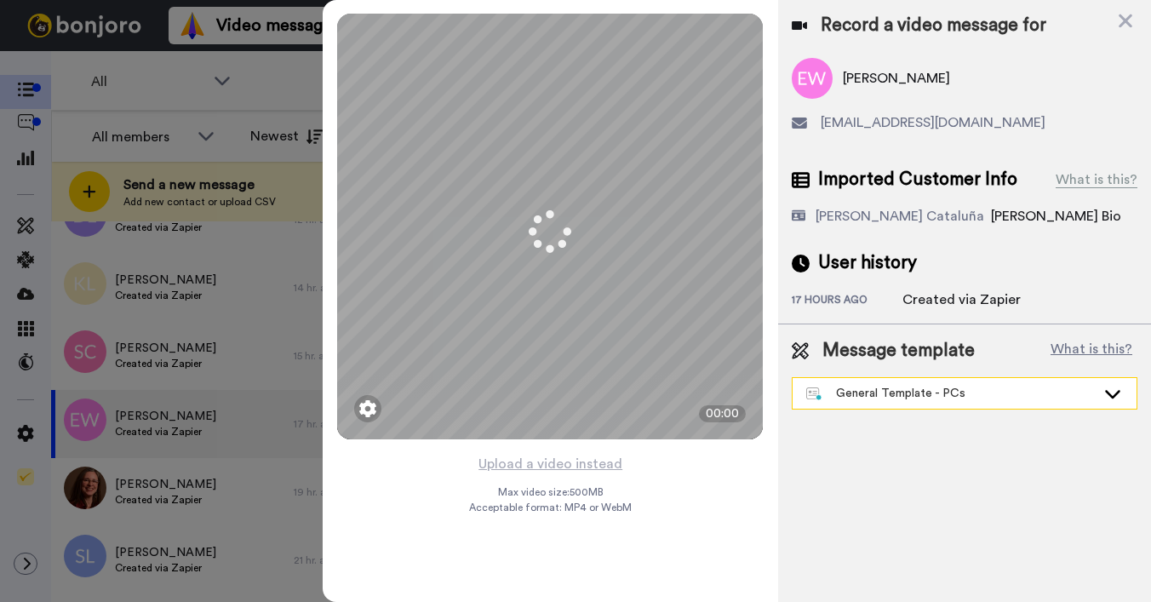
click at [895, 384] on div "General Template - PCs" at bounding box center [964, 393] width 344 height 31
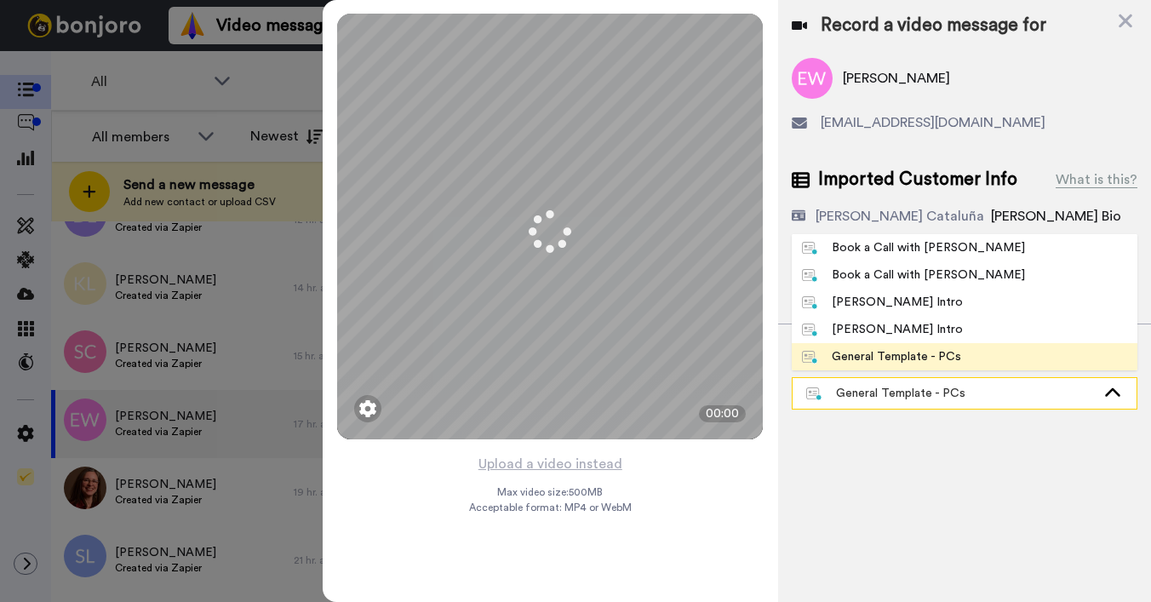
click at [888, 392] on div "General Template - PCs" at bounding box center [950, 393] width 289 height 17
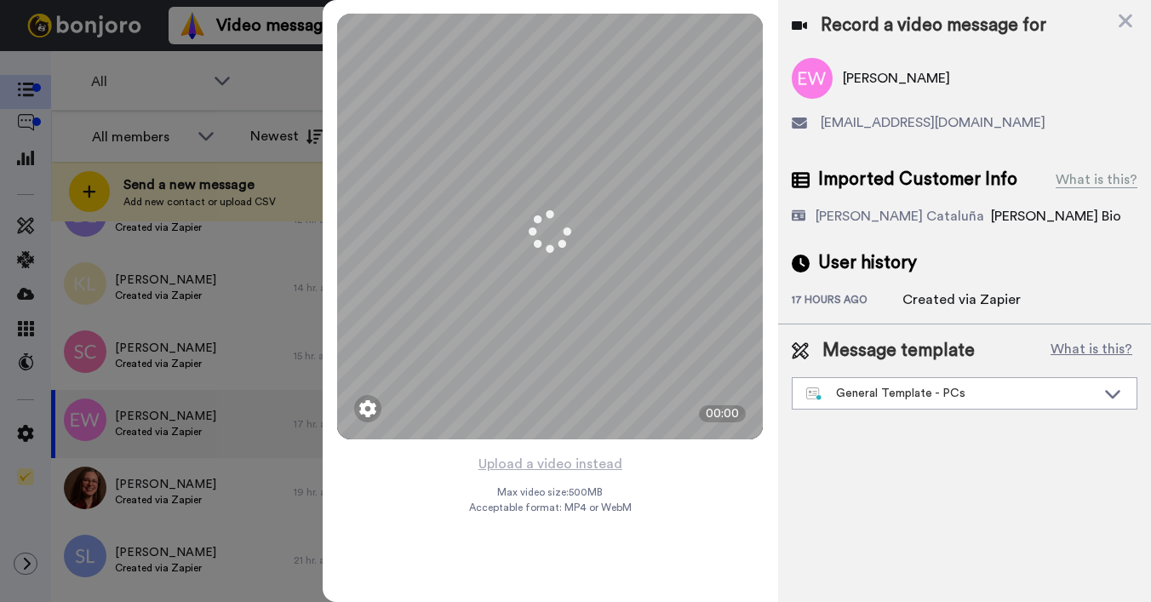
click at [869, 299] on div "17 hours ago" at bounding box center [847, 301] width 111 height 17
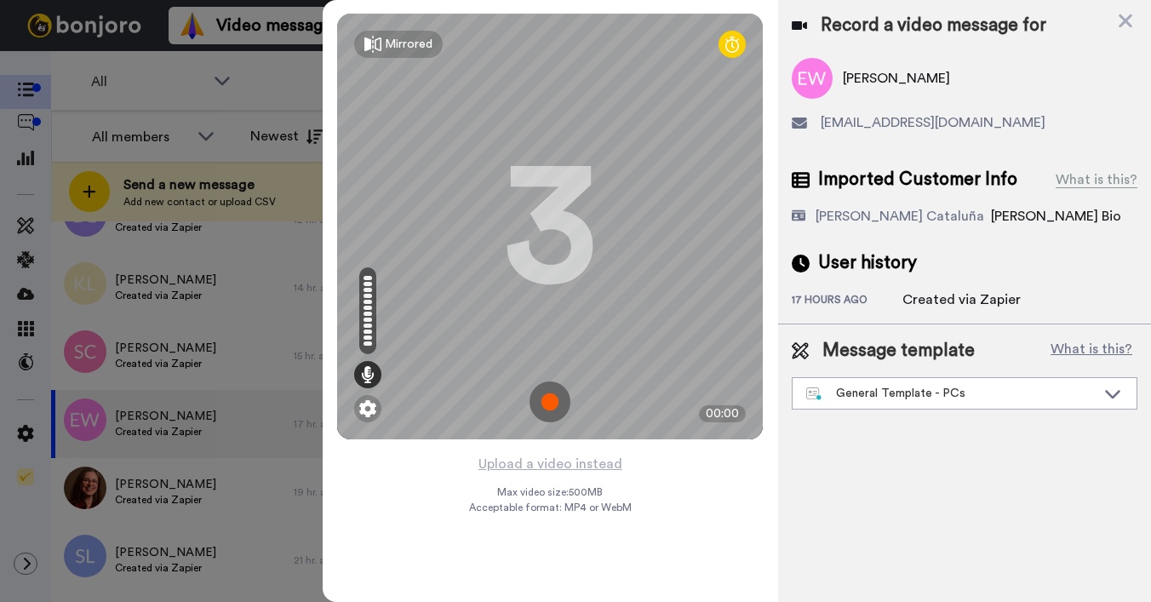
click at [862, 410] on div "Message template What is this? General Template - PCs Book a Call with [PERSON_…" at bounding box center [964, 373] width 373 height 99
click at [868, 392] on div "General Template - PCs" at bounding box center [950, 393] width 289 height 17
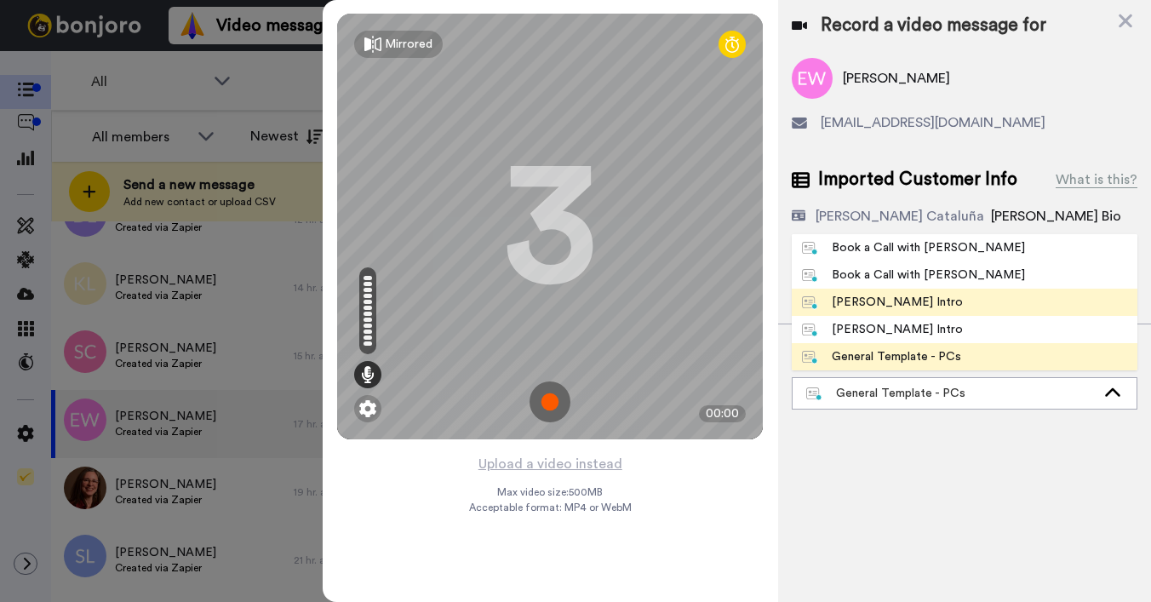
click at [842, 312] on li "[PERSON_NAME] Intro" at bounding box center [965, 302] width 346 height 27
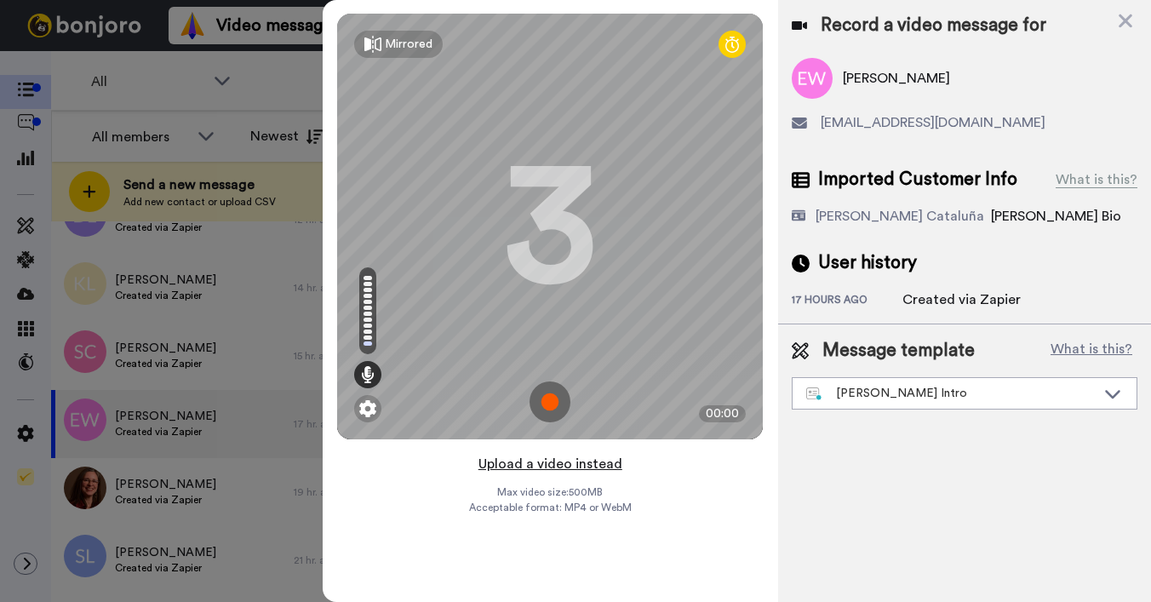
click at [543, 463] on button "Upload a video instead" at bounding box center [550, 464] width 154 height 22
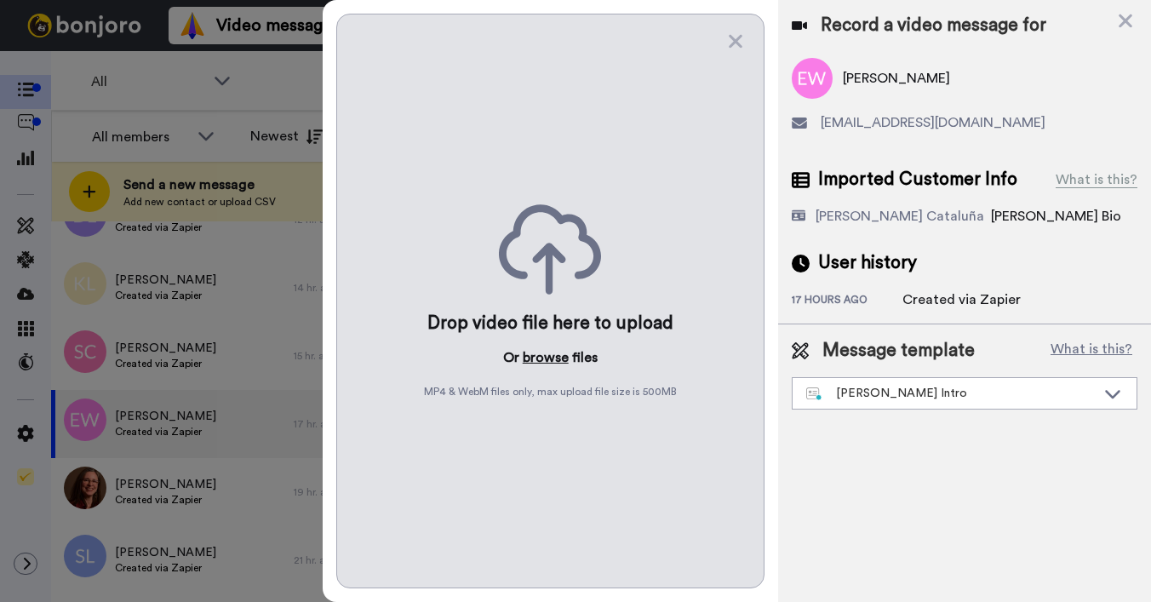
click at [546, 354] on button "browse" at bounding box center [546, 357] width 46 height 20
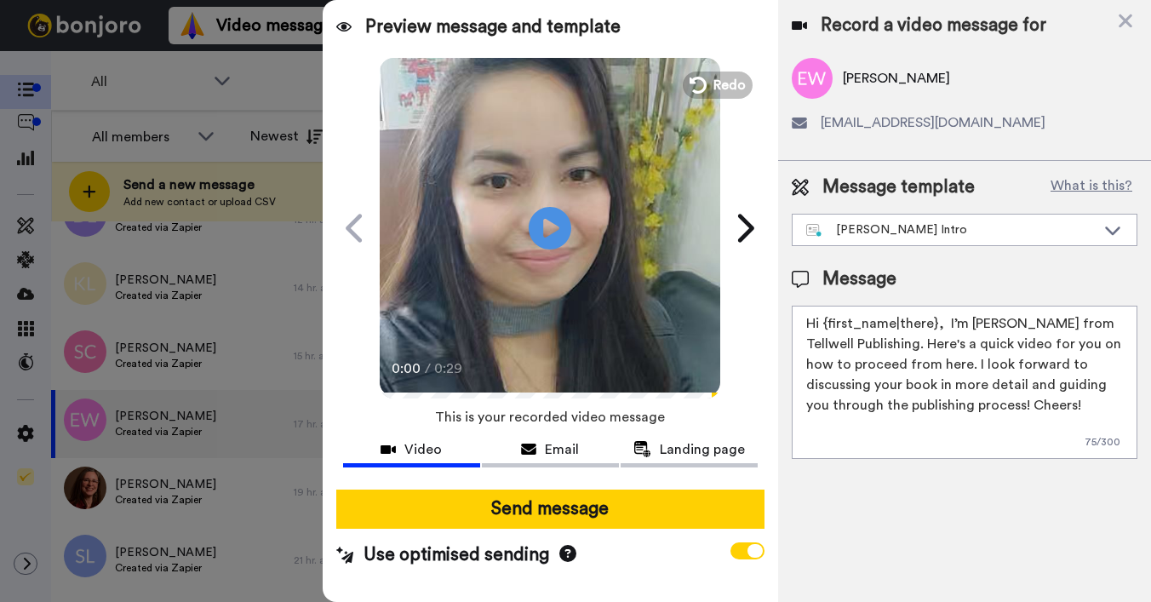
drag, startPoint x: 826, startPoint y: 323, endPoint x: 934, endPoint y: 322, distance: 108.1
click at [934, 322] on textarea "Hi {first_name|there}, I’m [PERSON_NAME] from Tellwell Publishing. Here's a qui…" at bounding box center [965, 382] width 346 height 153
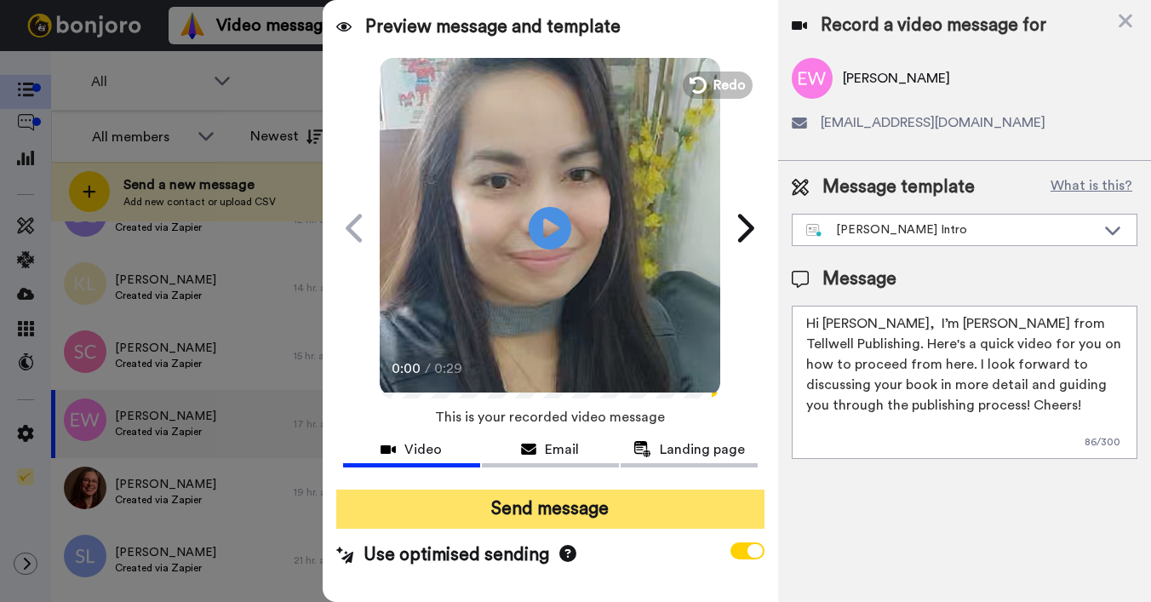
type textarea "Hi [PERSON_NAME], I’m [PERSON_NAME] from Tellwell Publishing. Here's a quick vi…"
click at [590, 515] on button "Send message" at bounding box center [550, 508] width 428 height 39
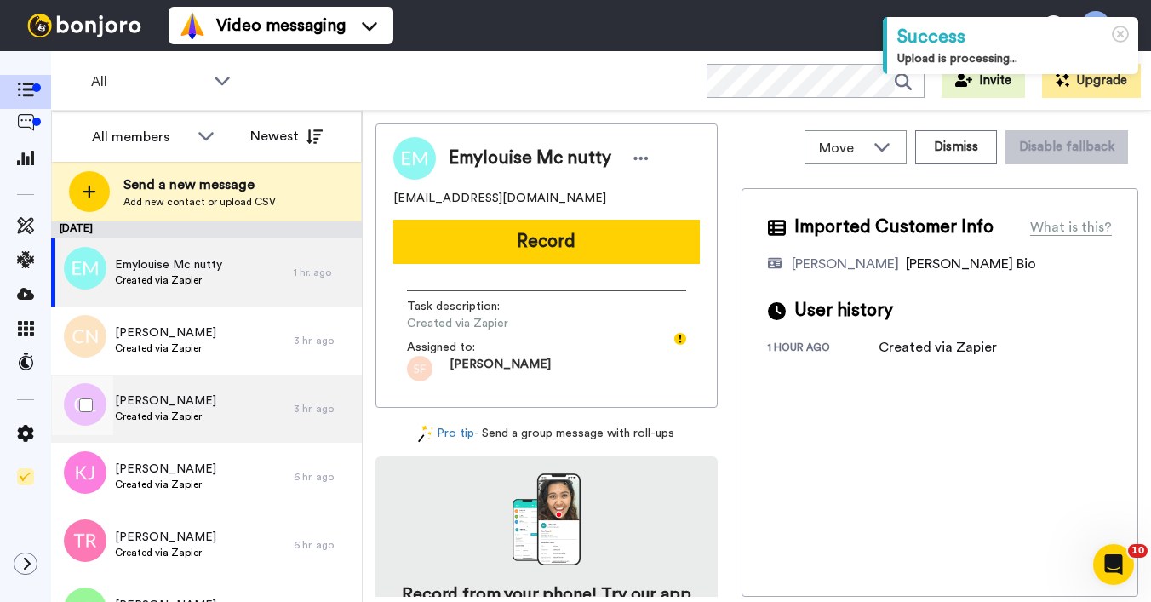
click at [186, 409] on span "Created via Zapier" at bounding box center [165, 416] width 101 height 14
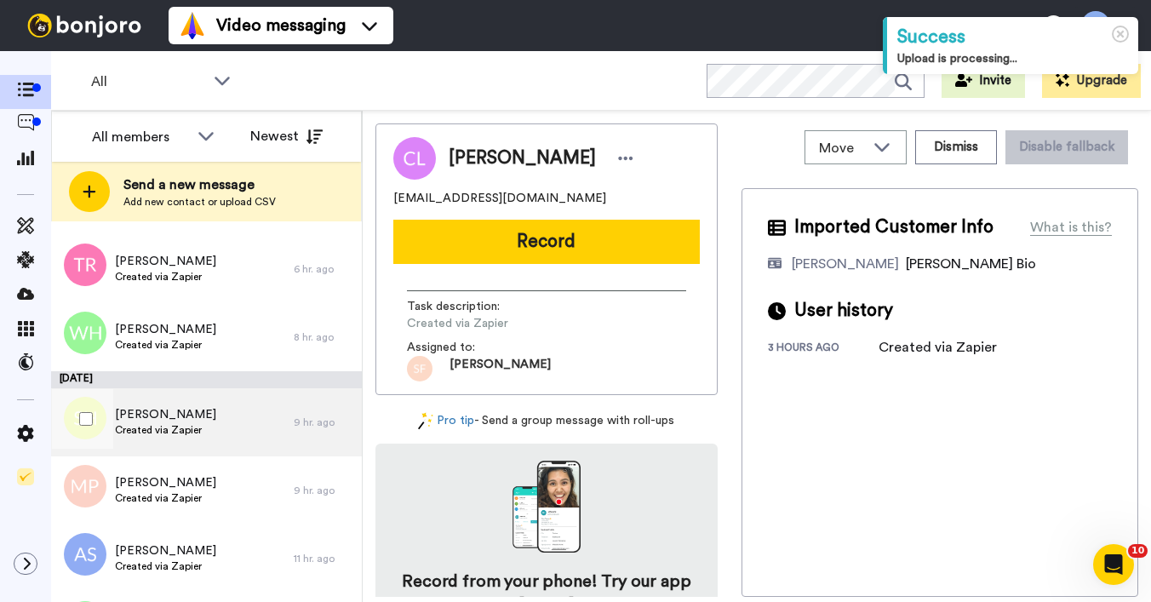
scroll to position [391, 0]
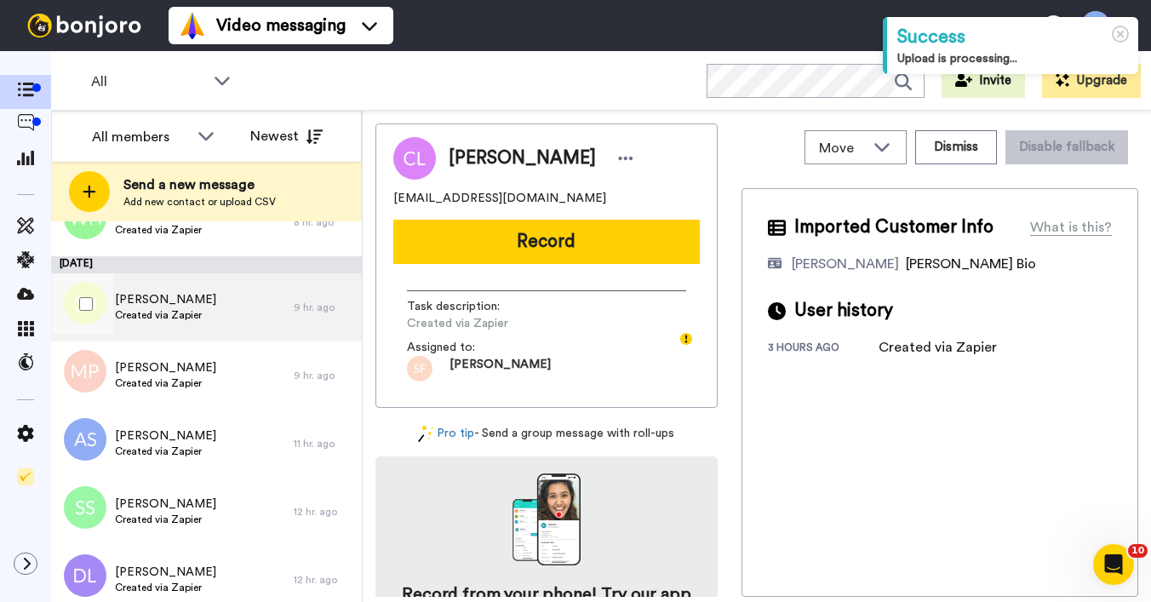
click at [162, 300] on span "[PERSON_NAME]" at bounding box center [165, 299] width 101 height 17
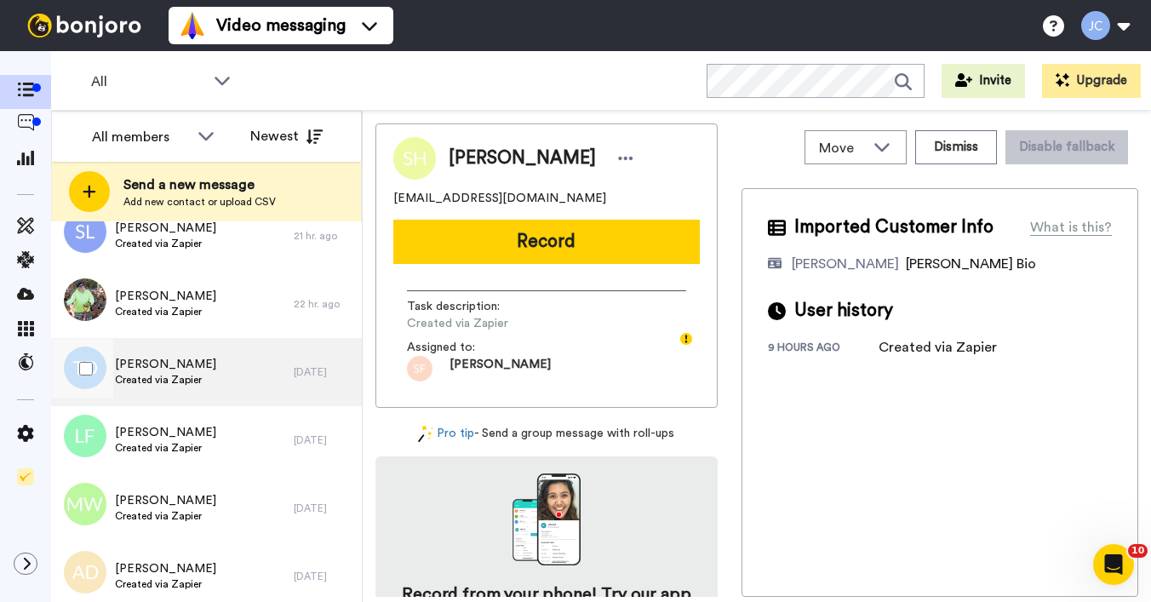
scroll to position [1123, 0]
